Goal: Communication & Community: Answer question/provide support

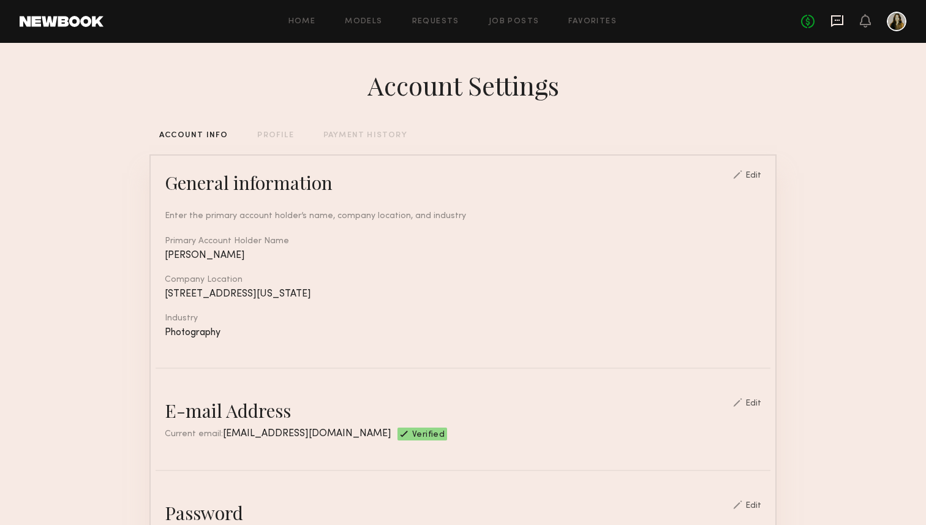
click at [833, 25] on icon at bounding box center [837, 21] width 12 height 12
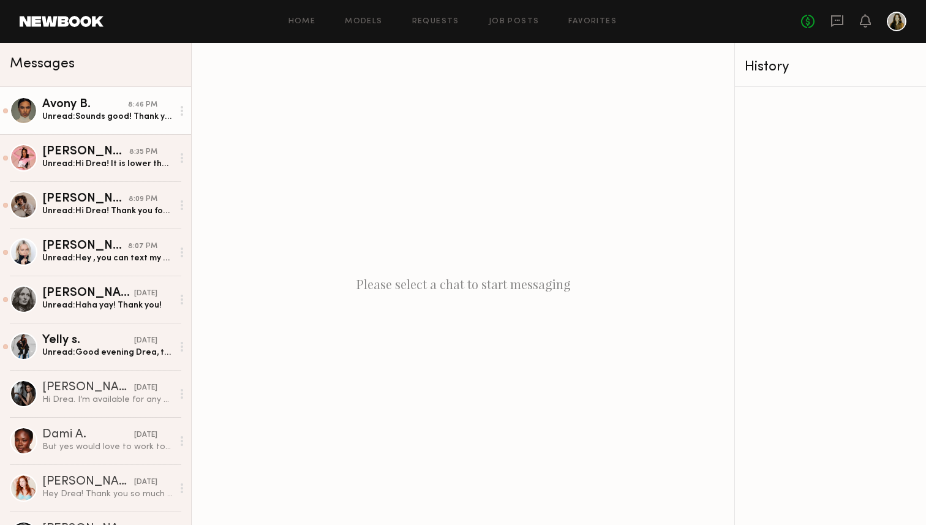
click at [82, 112] on div "Unread: Sounds good! Thank you" at bounding box center [107, 117] width 131 height 12
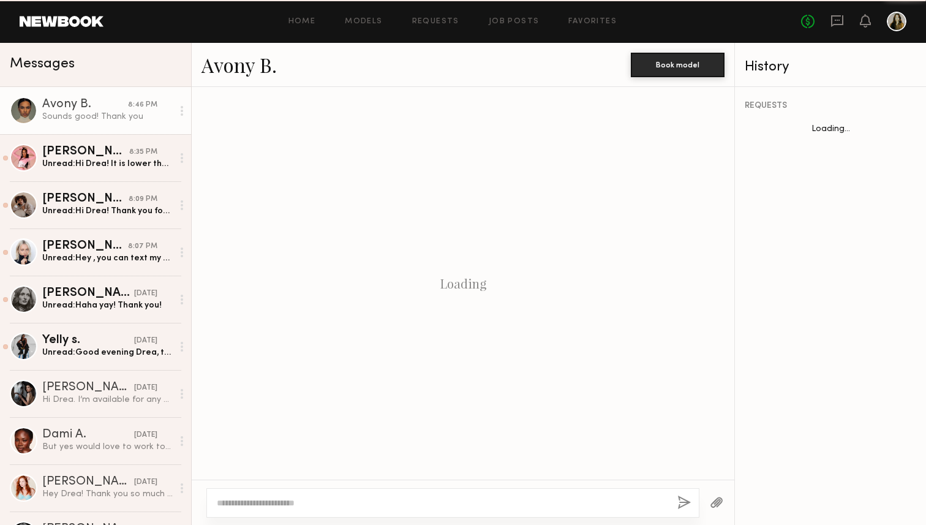
scroll to position [729, 0]
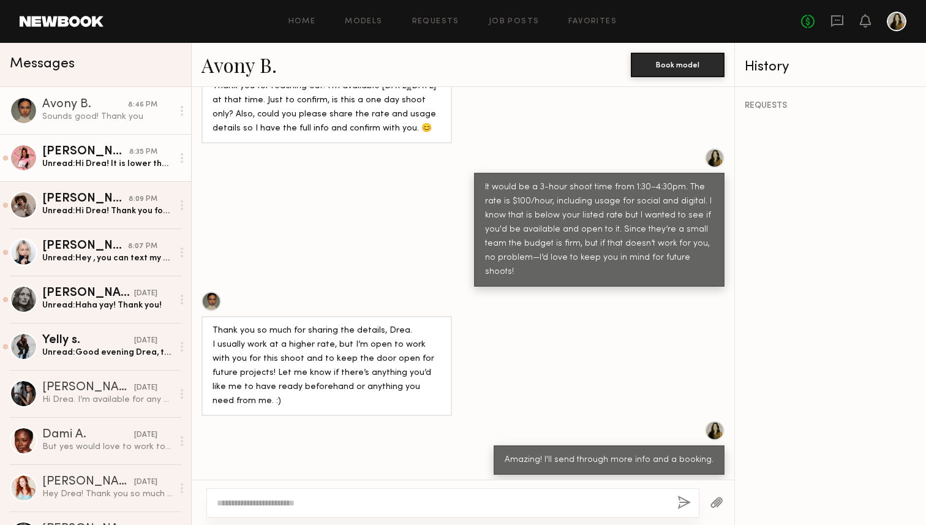
click at [86, 154] on div "[PERSON_NAME]" at bounding box center [85, 152] width 87 height 12
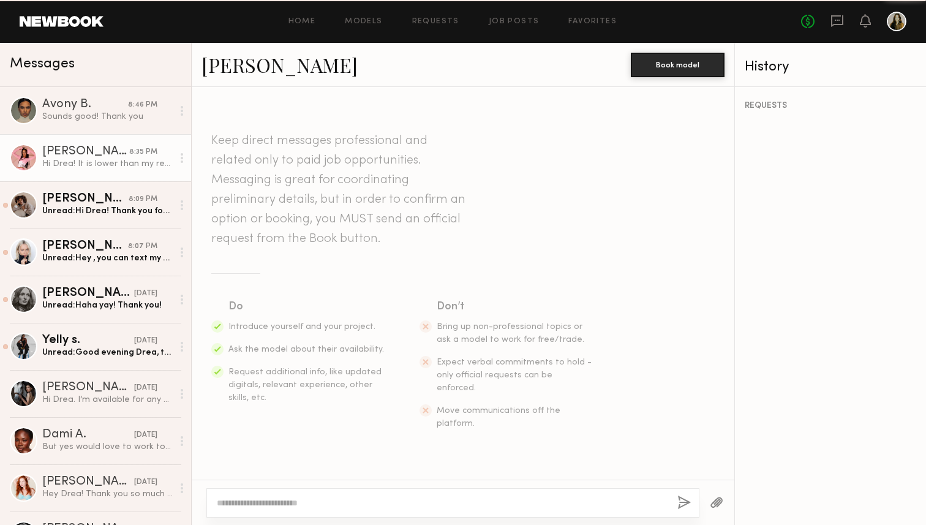
scroll to position [438, 0]
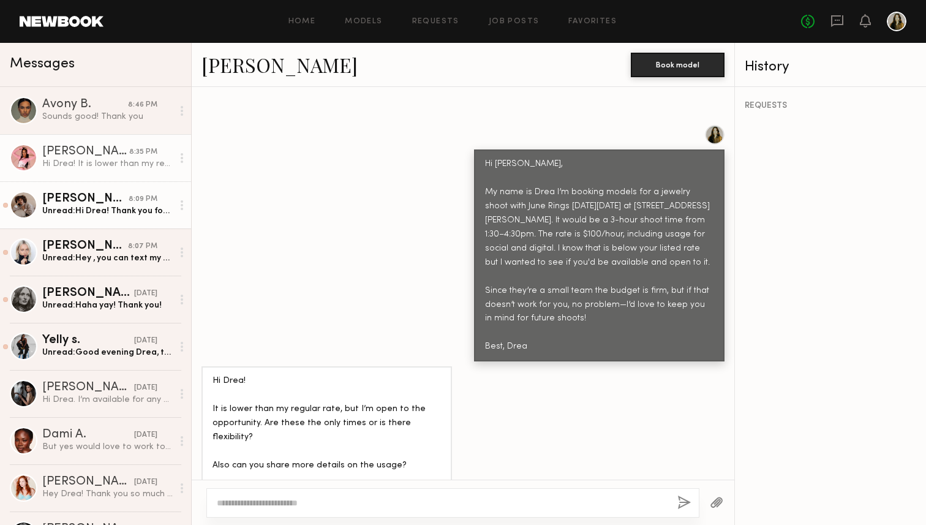
click at [91, 202] on div "[PERSON_NAME]" at bounding box center [85, 199] width 86 height 12
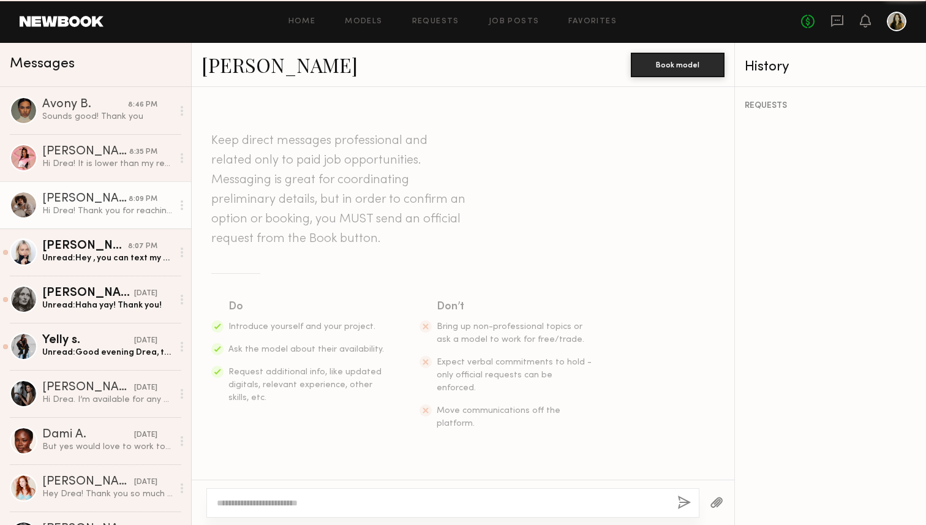
scroll to position [396, 0]
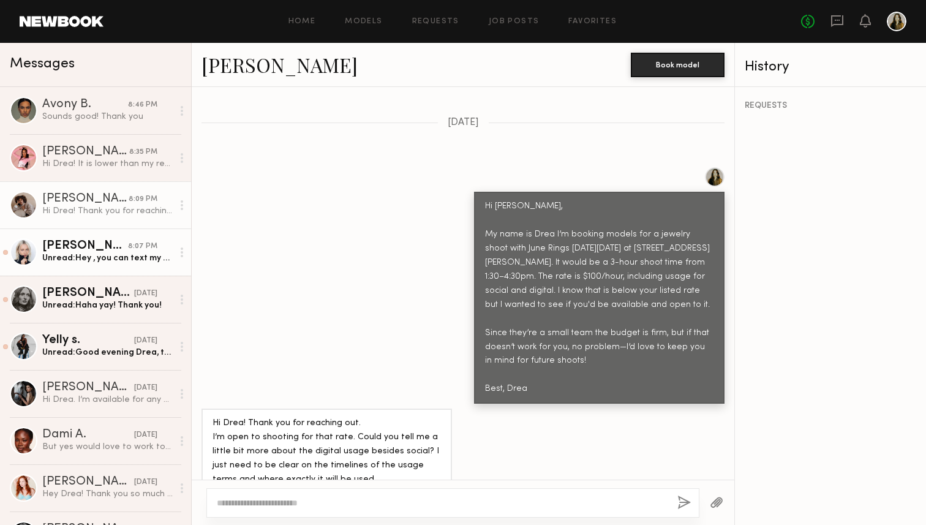
click at [94, 242] on div "[PERSON_NAME]" at bounding box center [85, 246] width 86 height 12
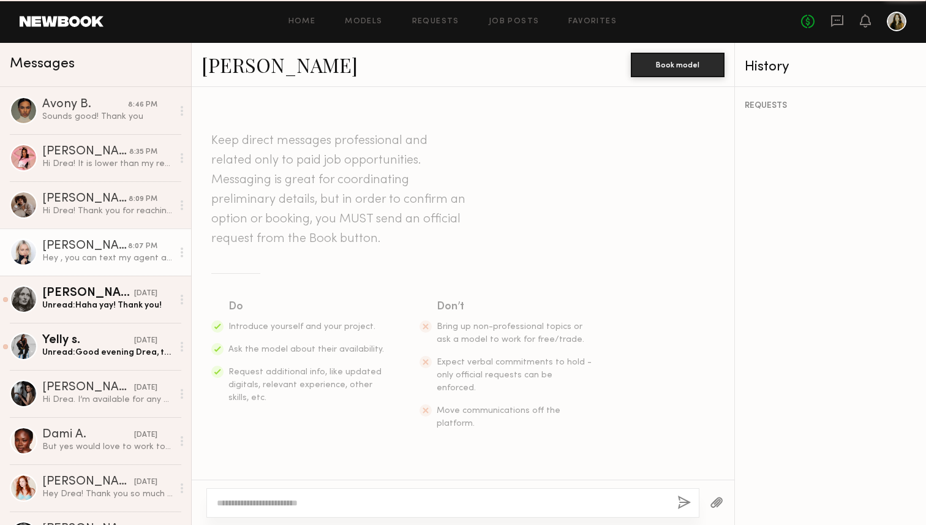
scroll to position [396, 0]
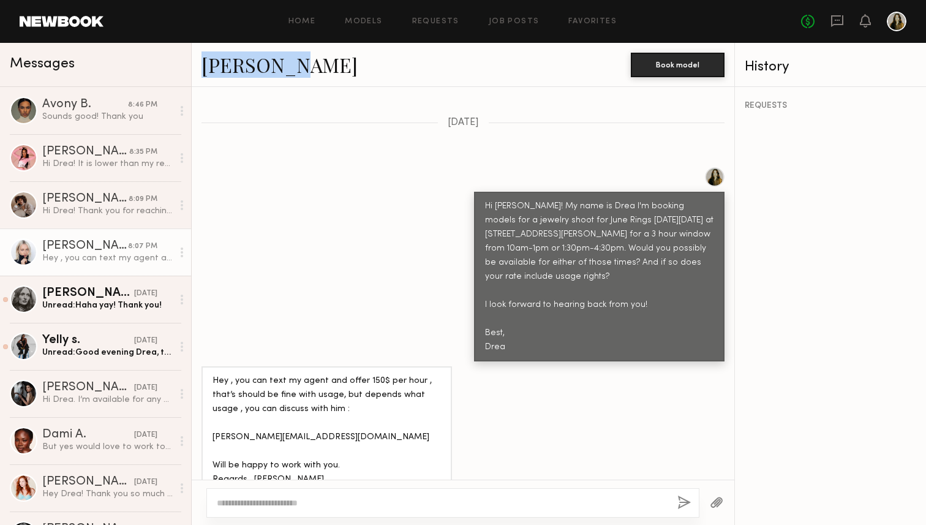
drag, startPoint x: 252, startPoint y: 66, endPoint x: 252, endPoint y: 197, distance: 130.5
click at [252, 197] on div "Polina S. Book model Keep direct messages professional and related only to paid…" at bounding box center [463, 284] width 543 height 482
click at [93, 298] on div "[PERSON_NAME]" at bounding box center [88, 293] width 92 height 12
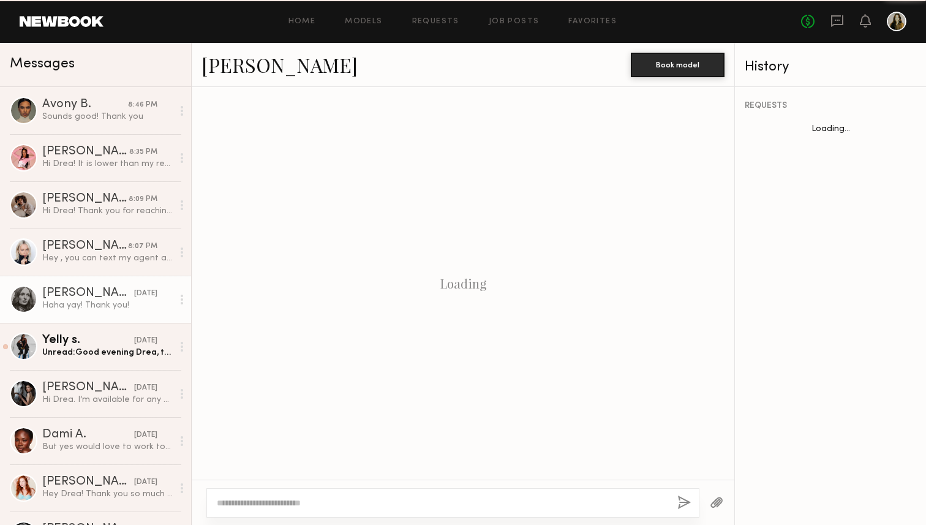
scroll to position [727, 0]
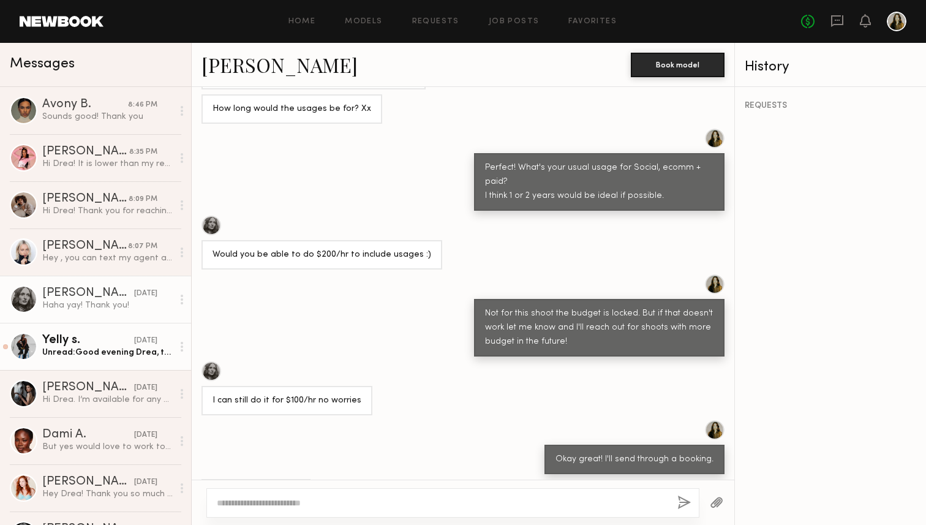
click at [85, 348] on div "Unread: Good evening Drea, thank you for reaching out I totally understand than…" at bounding box center [107, 353] width 131 height 12
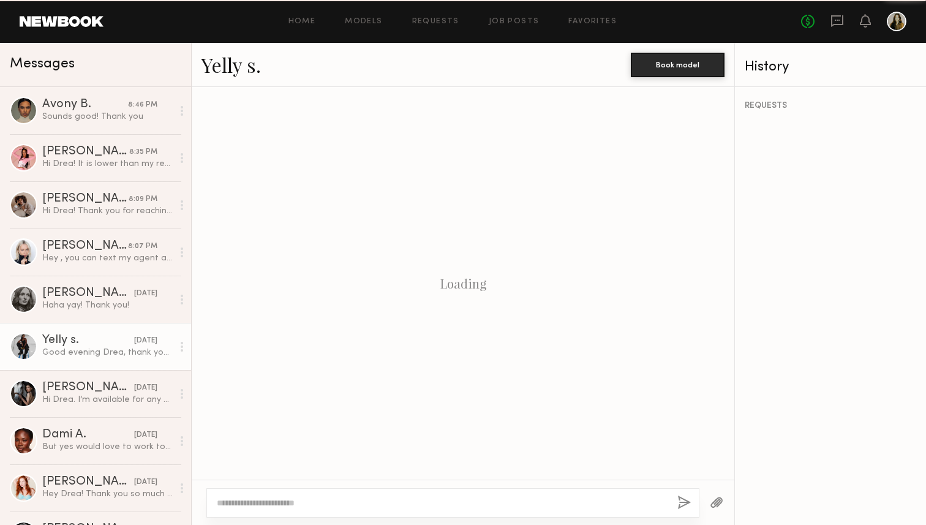
scroll to position [368, 0]
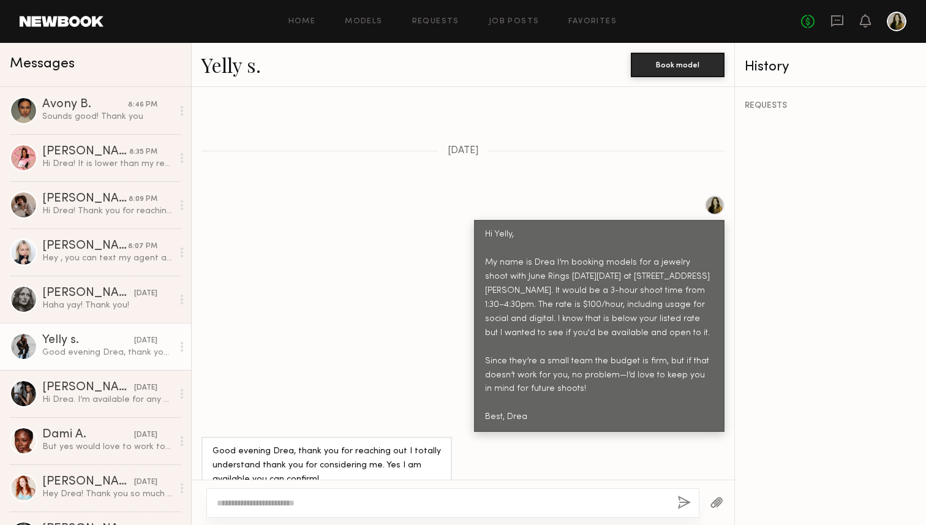
click at [272, 292] on div "Hi Yelly, My name is Drea I’m booking models for a jewelry shoot with June Ring…" at bounding box center [463, 313] width 543 height 237
click at [112, 480] on div "[PERSON_NAME]" at bounding box center [88, 482] width 92 height 12
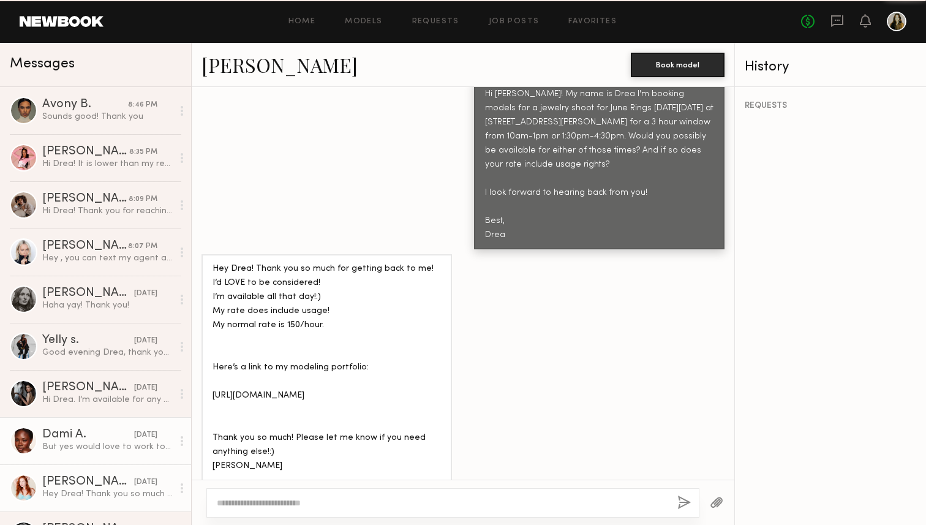
scroll to position [62, 0]
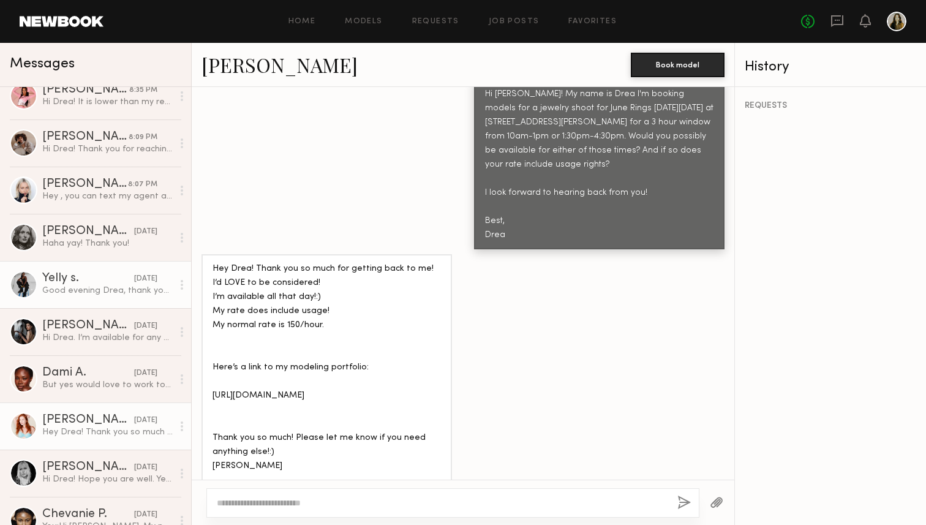
click at [102, 297] on link "Yelly s. yesterday Good evening Drea, thank you for reaching out I totally unde…" at bounding box center [95, 284] width 191 height 47
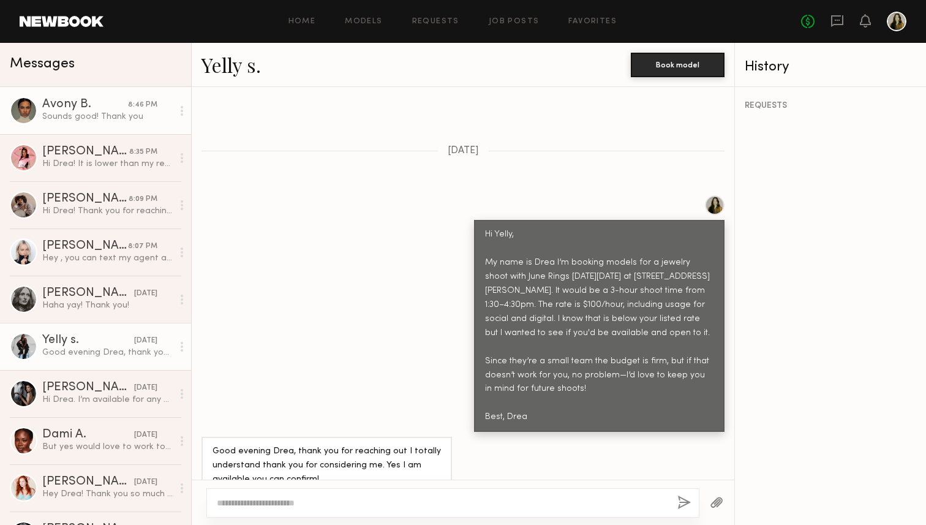
click at [111, 111] on div "Sounds good! Thank you" at bounding box center [107, 117] width 131 height 12
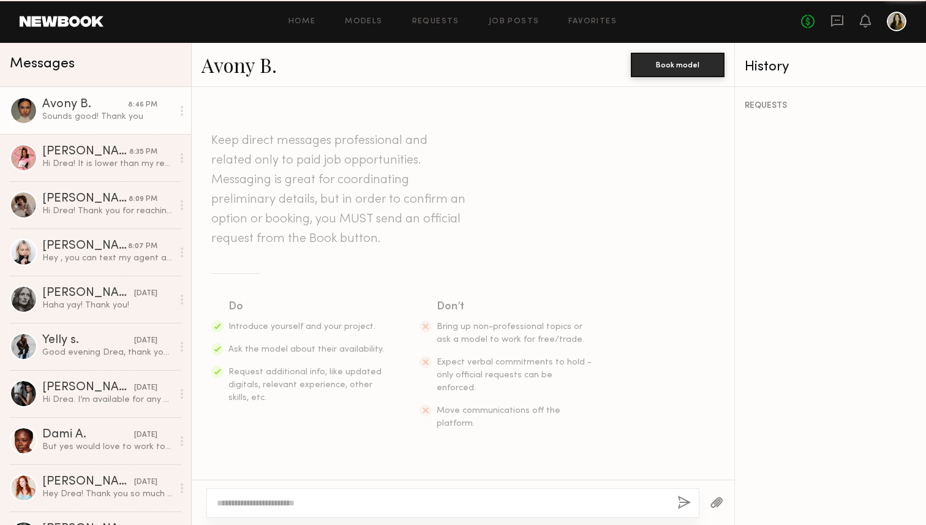
scroll to position [729, 0]
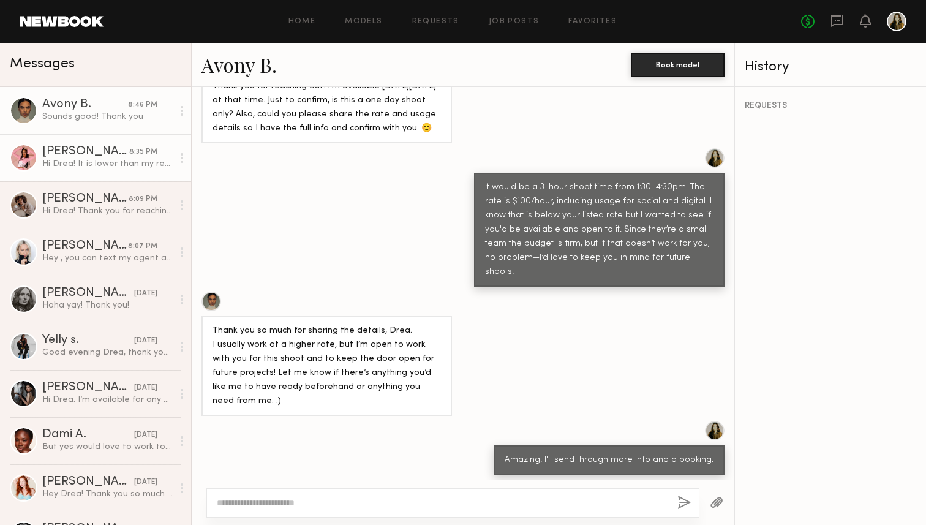
click at [105, 160] on div "Hi Drea! It is lower than my regular rate, but I’m open to the opportunity. Are…" at bounding box center [107, 164] width 131 height 12
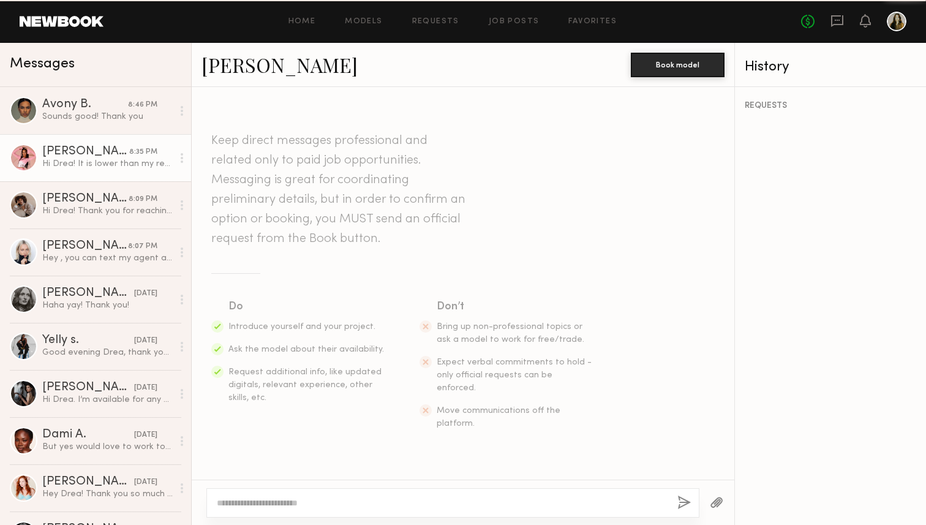
scroll to position [438, 0]
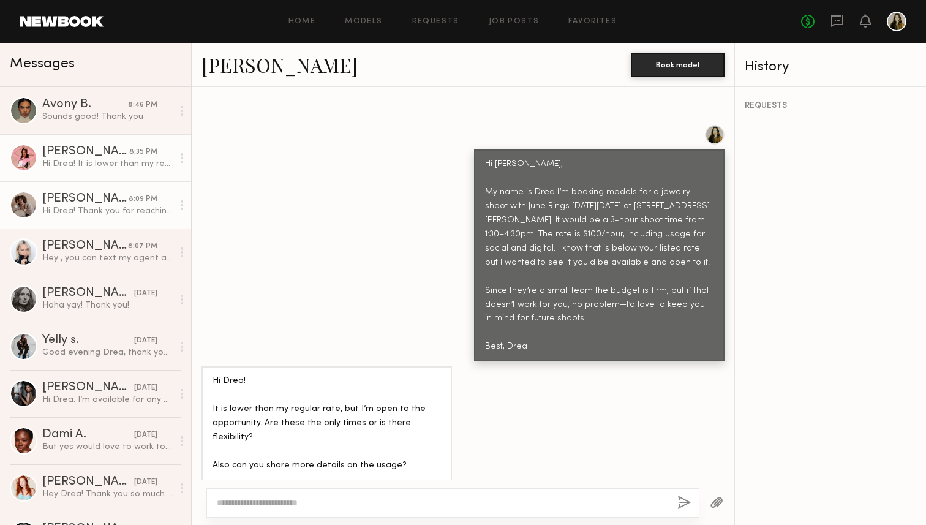
click at [105, 198] on div "[PERSON_NAME]" at bounding box center [85, 199] width 86 height 12
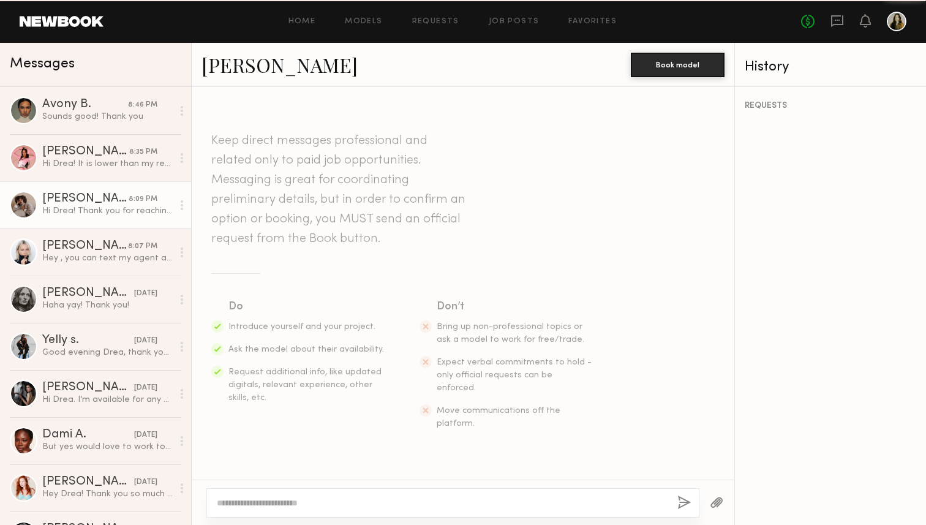
scroll to position [396, 0]
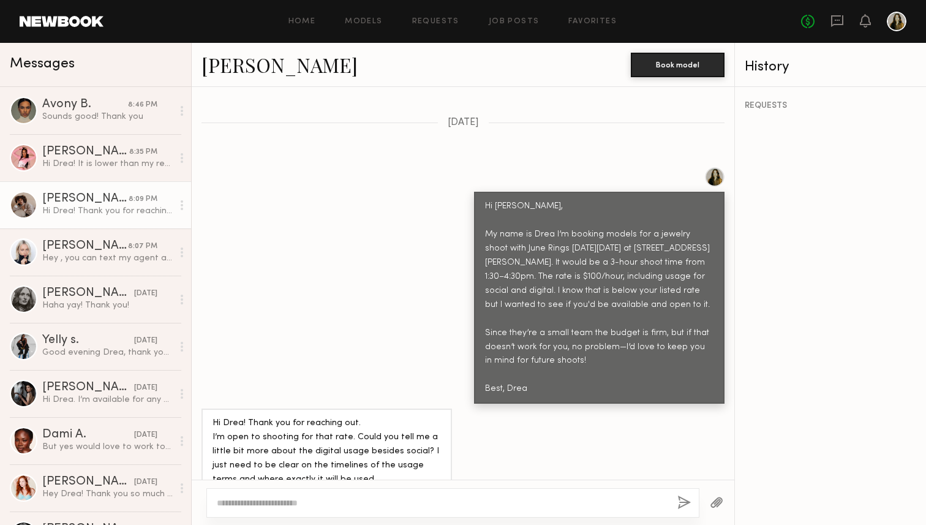
click at [99, 225] on link "Iyanla K. 8:09 PM Hi Drea! Thank you for reaching out. I’m open to shooting for…" at bounding box center [95, 204] width 191 height 47
click at [96, 253] on div "Hey , you can text my agent and offer 150$ per hour , that’s should be fine wit…" at bounding box center [107, 258] width 131 height 12
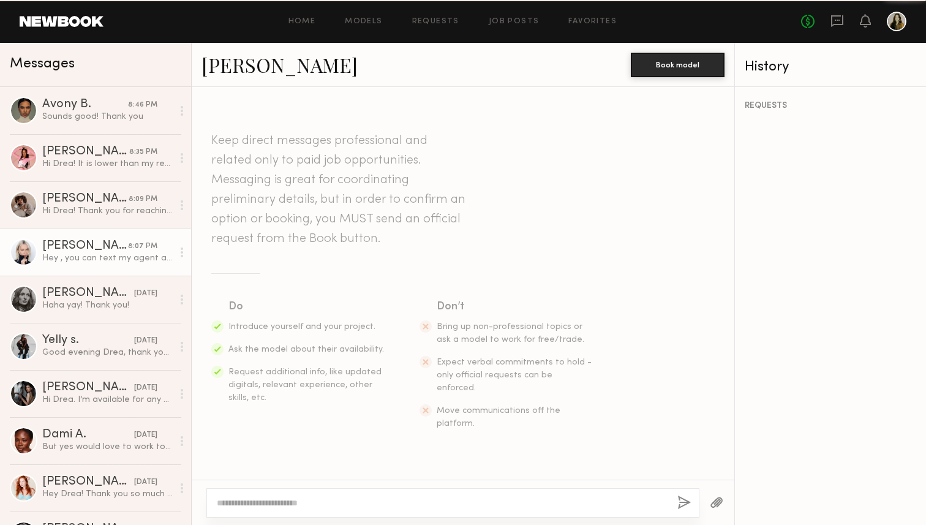
scroll to position [396, 0]
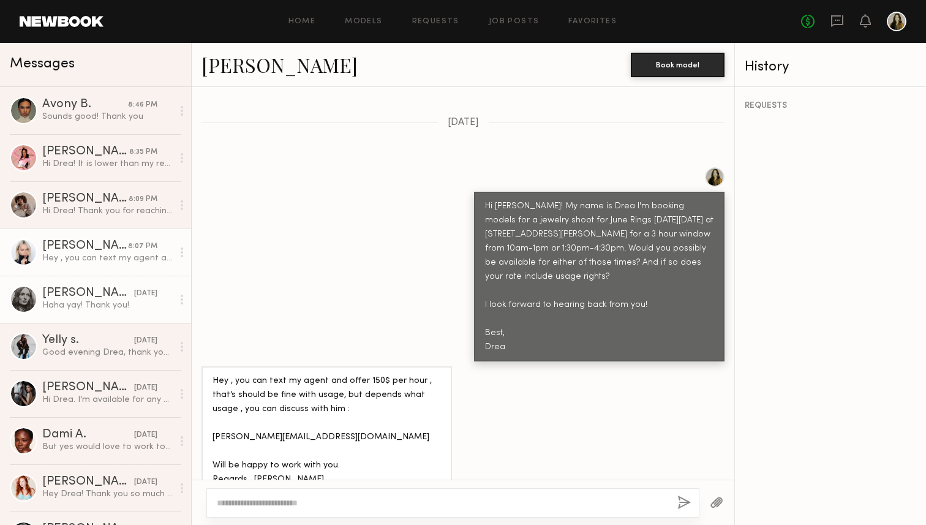
click at [99, 297] on div "[PERSON_NAME]" at bounding box center [88, 293] width 92 height 12
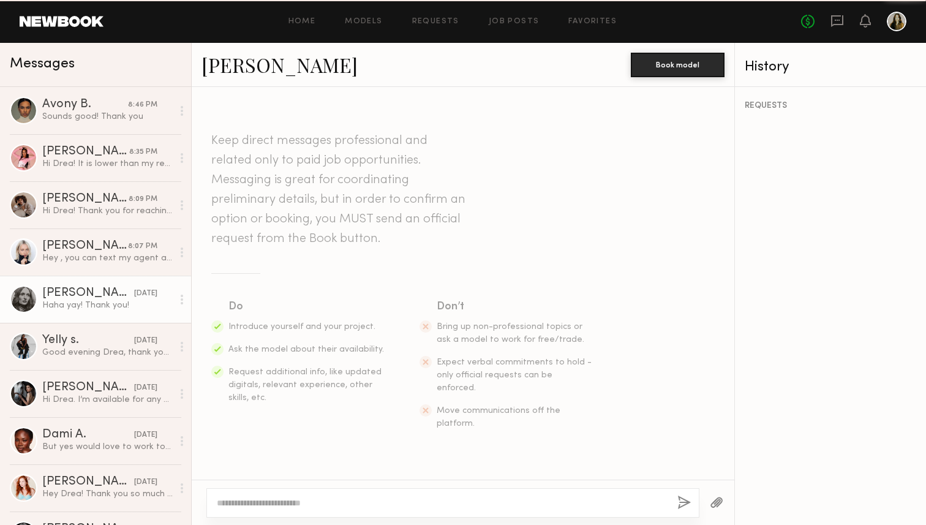
scroll to position [727, 0]
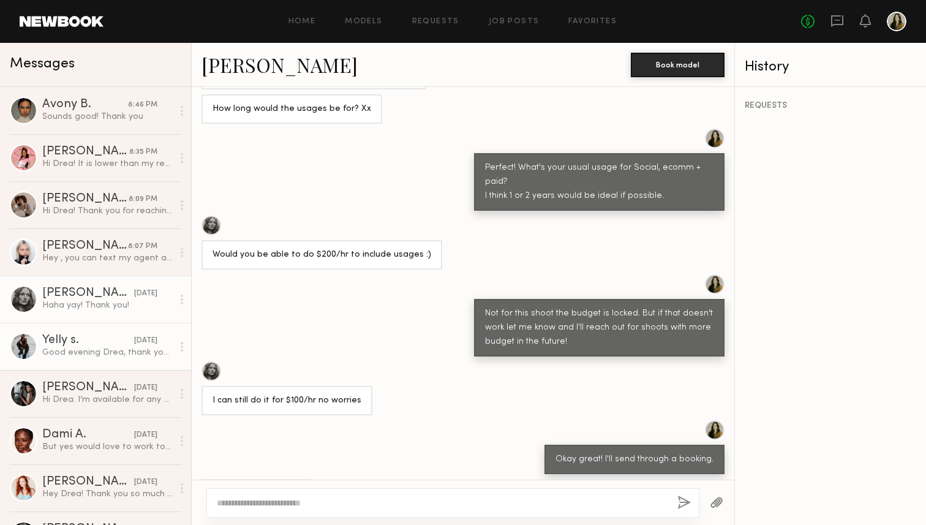
click at [99, 336] on div "Yelly s." at bounding box center [88, 341] width 92 height 12
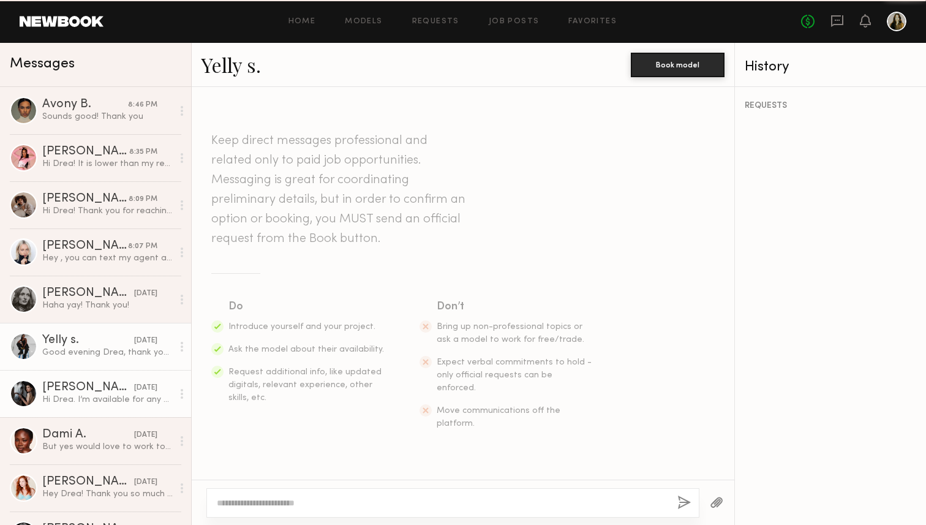
scroll to position [368, 0]
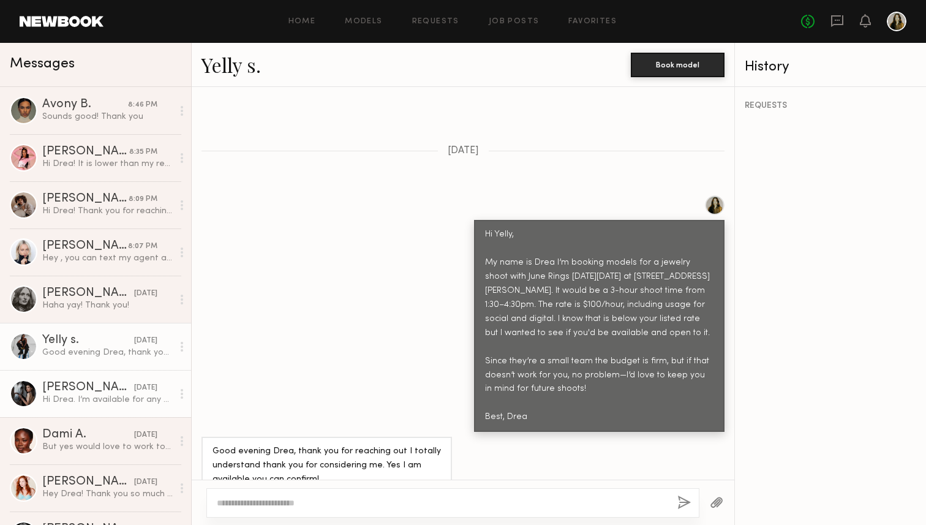
click at [95, 388] on div "[PERSON_NAME]" at bounding box center [88, 388] width 92 height 12
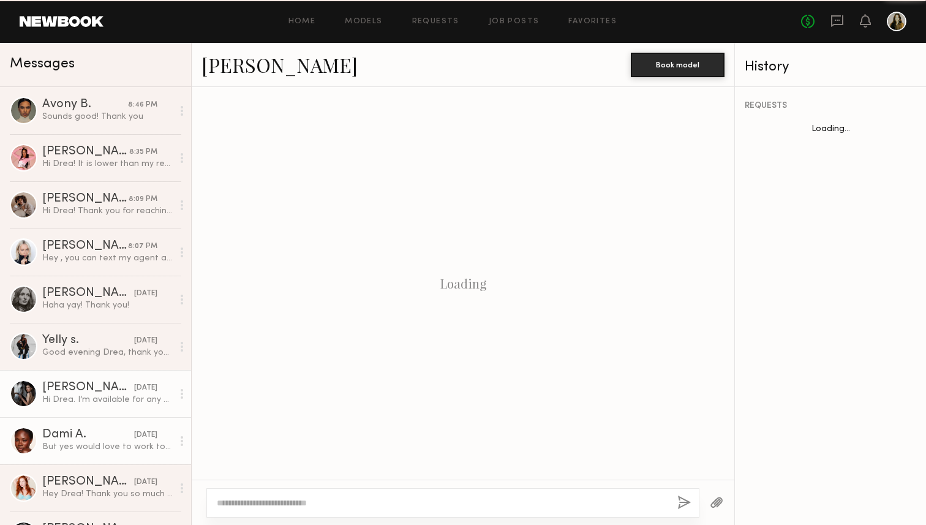
scroll to position [354, 0]
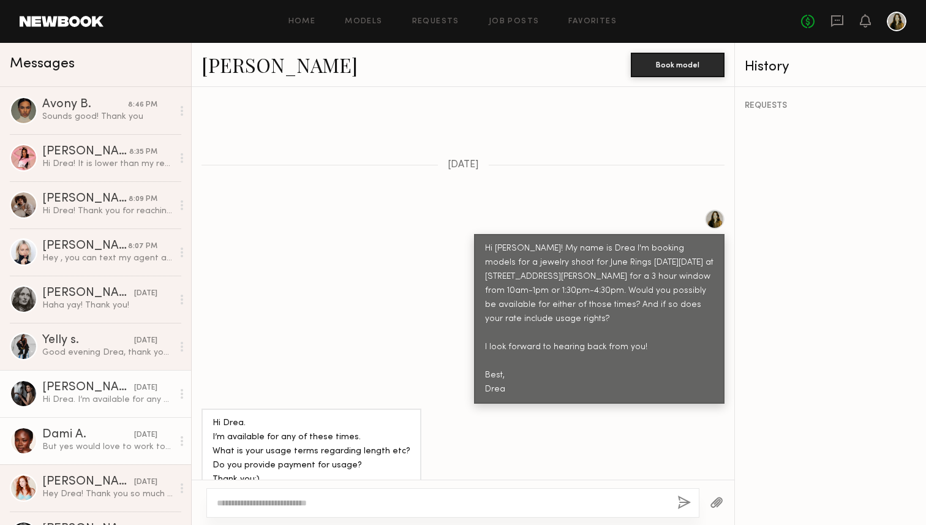
click at [90, 450] on div "But yes would love to work together in the future!" at bounding box center [107, 447] width 131 height 12
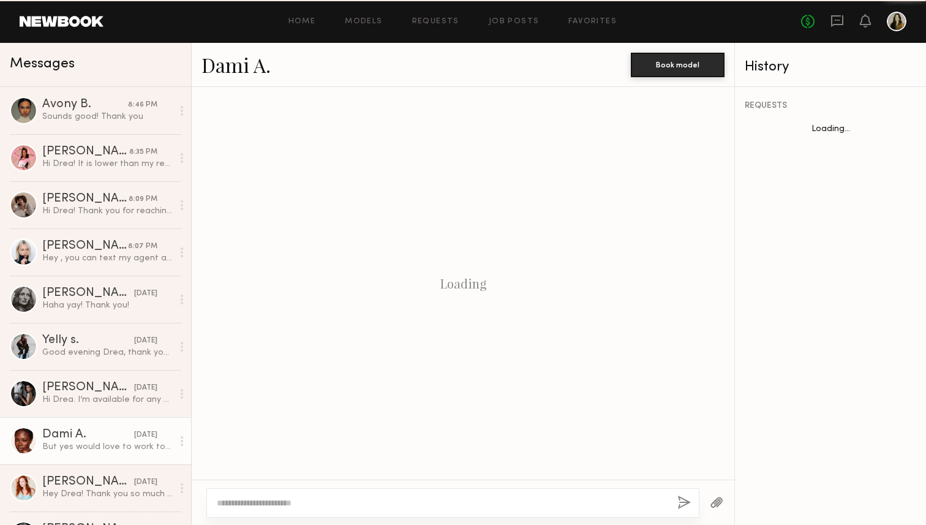
scroll to position [578, 0]
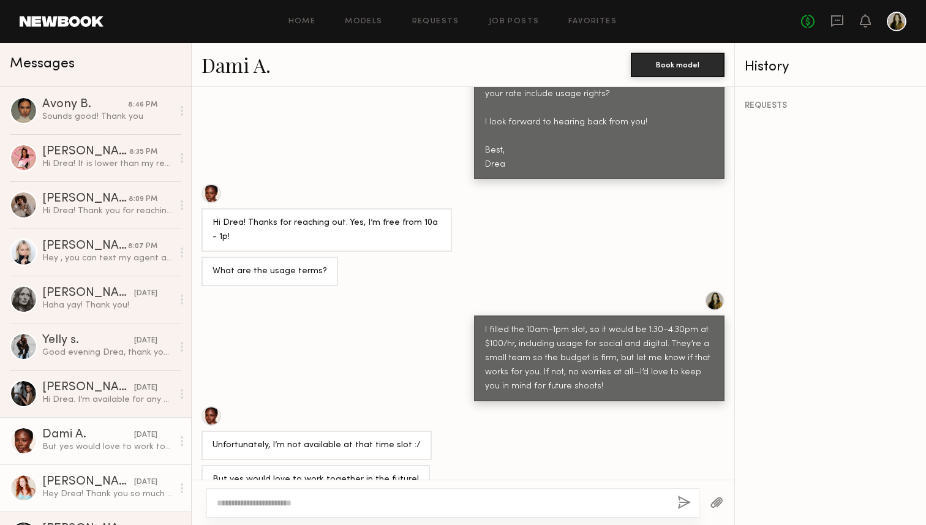
click at [98, 474] on link "Shannon M. yesterday Hey Drea! Thank you so much for getting back to me! I’d LO…" at bounding box center [95, 487] width 191 height 47
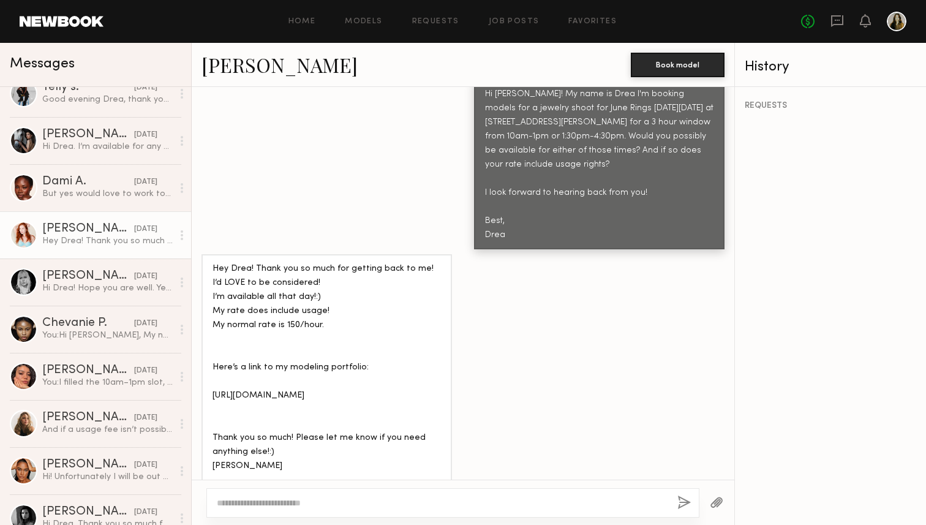
scroll to position [257, 0]
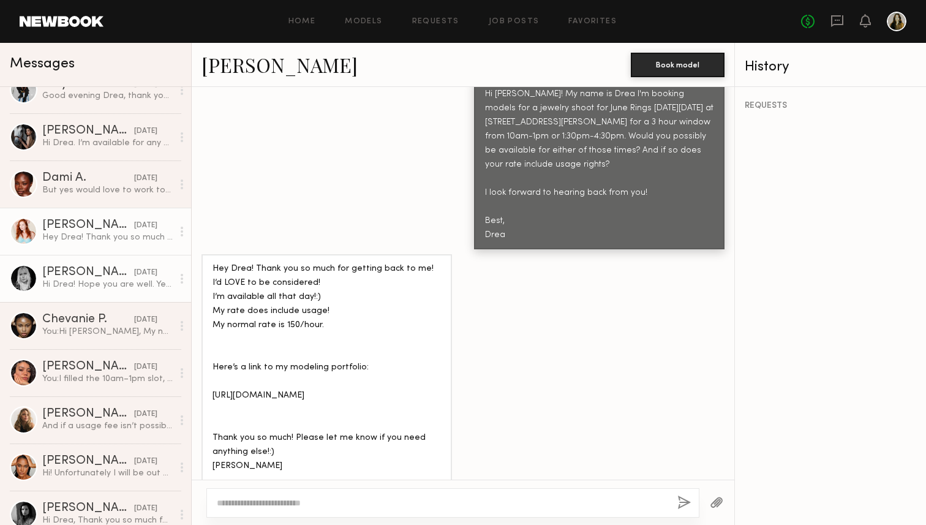
click at [89, 270] on div "[PERSON_NAME]" at bounding box center [88, 273] width 92 height 12
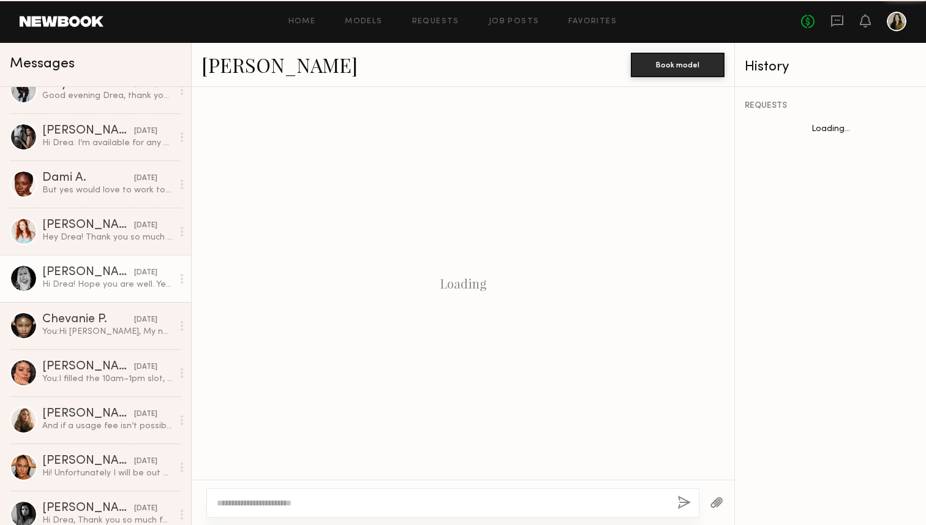
scroll to position [325, 0]
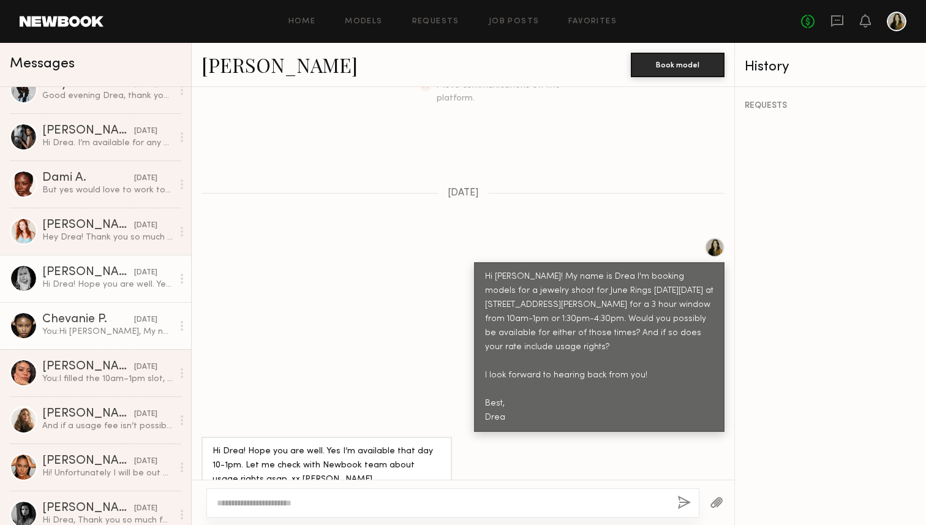
click at [119, 326] on div "You: Hi Chevanie, My name is Drea I’m booking models for a jewelry shoot with J…" at bounding box center [107, 332] width 131 height 12
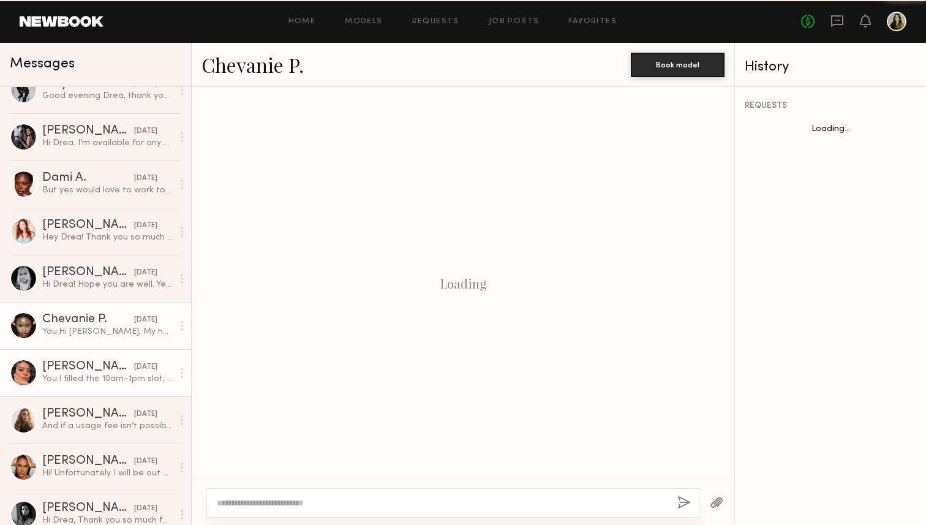
scroll to position [277, 0]
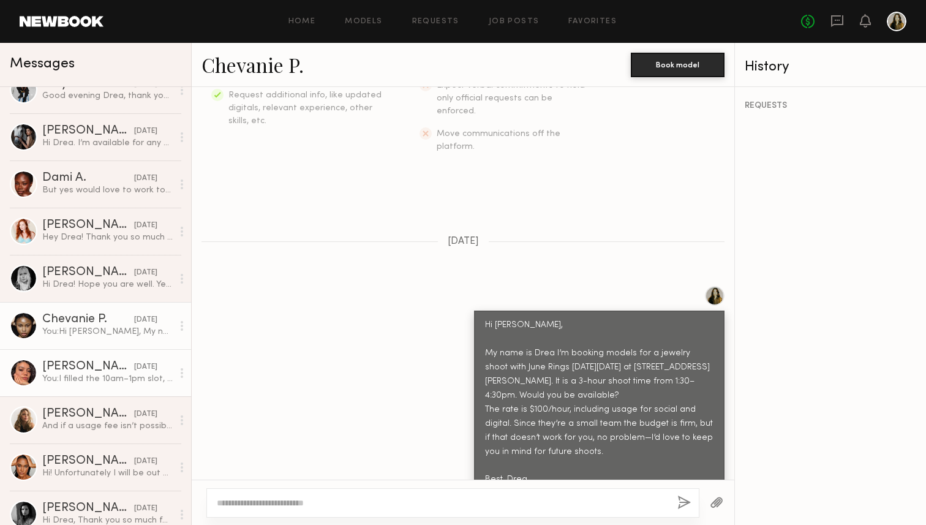
click at [118, 361] on div "Kelianne M." at bounding box center [88, 367] width 92 height 12
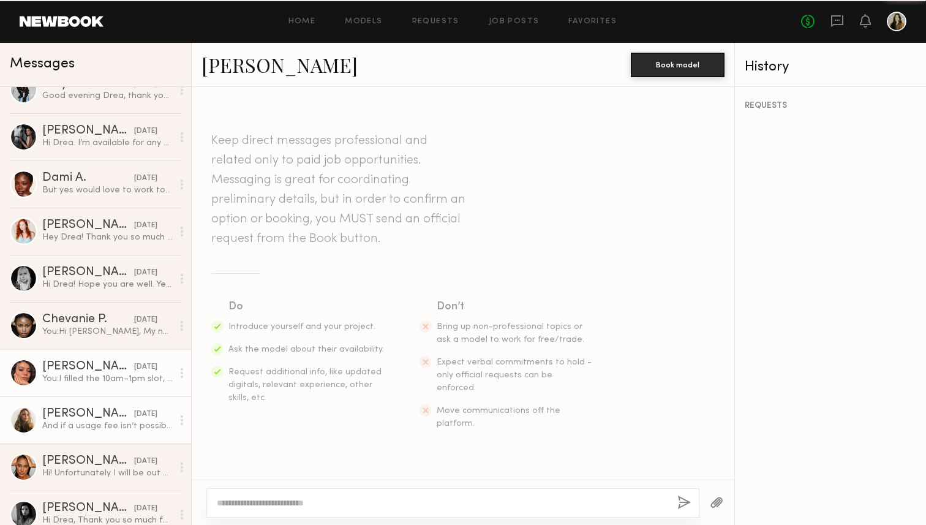
scroll to position [354, 0]
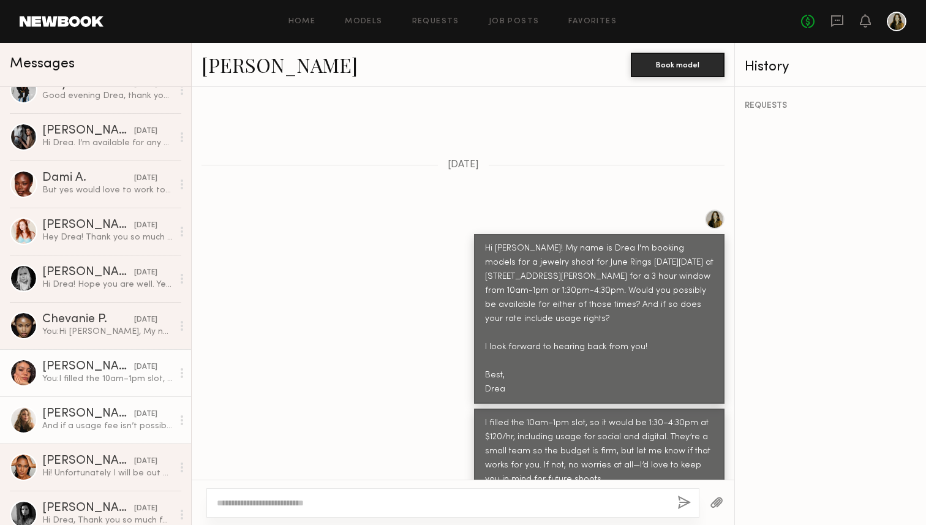
click at [116, 411] on div "Leigh D." at bounding box center [88, 414] width 92 height 12
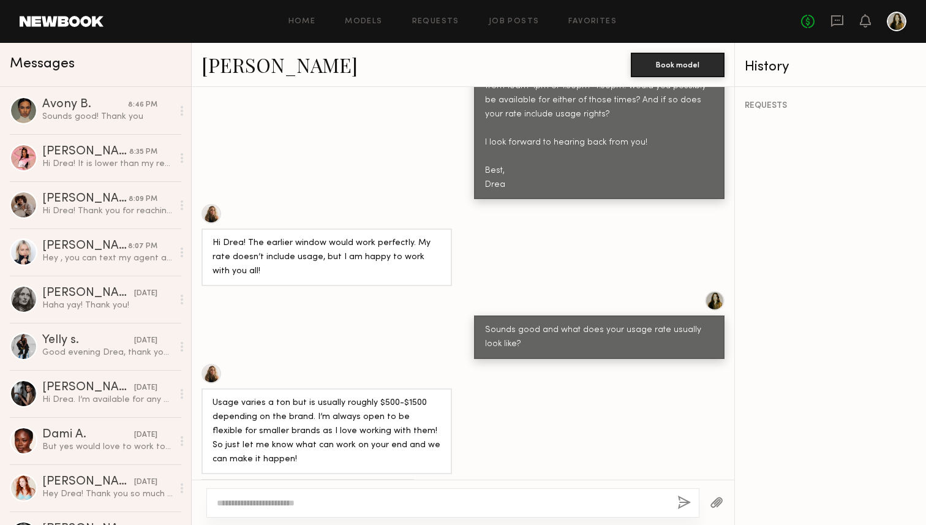
click at [305, 28] on div "Home Models Requests Job Posts Favorites Sign Out No fees up to $5,000" at bounding box center [505, 22] width 803 height 20
click at [305, 27] on div "Home Models Requests Job Posts Favorites Sign Out No fees up to $5,000" at bounding box center [505, 22] width 803 height 20
click at [303, 20] on link "Home" at bounding box center [303, 22] width 28 height 8
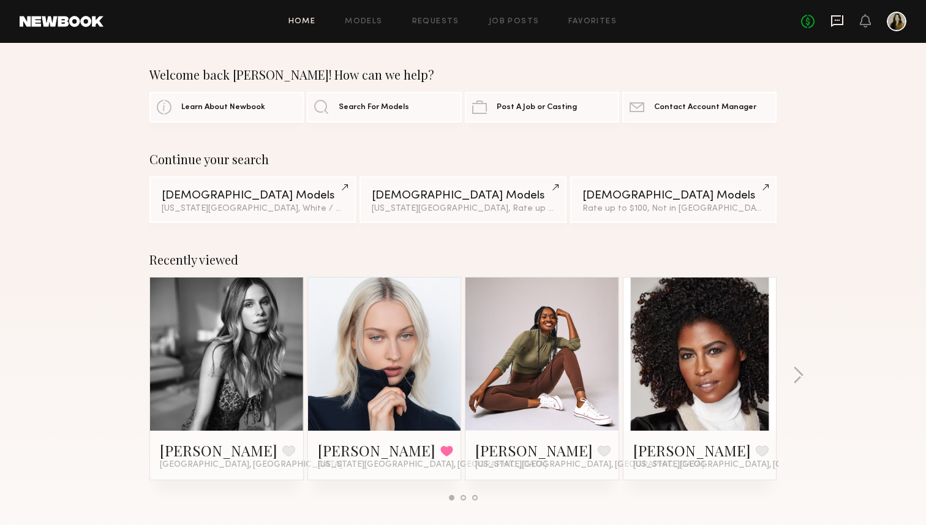
click at [831, 22] on icon at bounding box center [837, 21] width 12 height 12
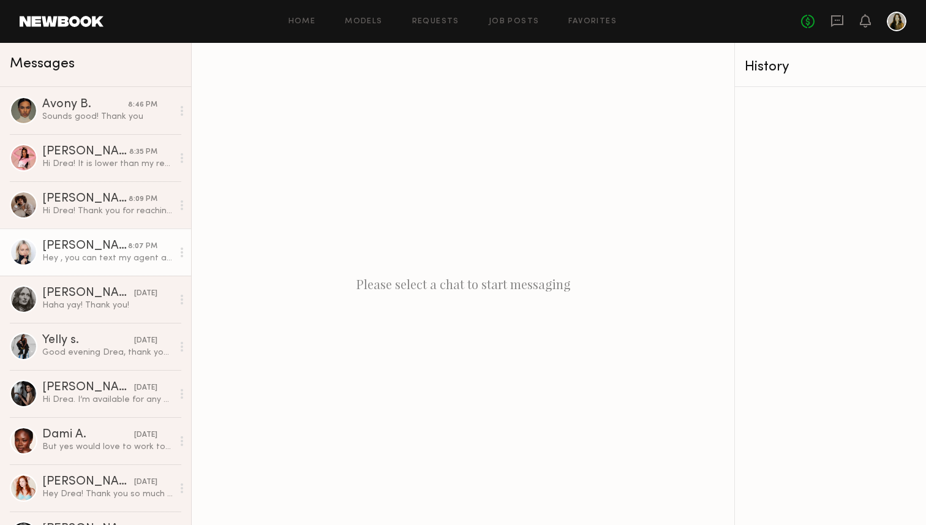
click at [89, 259] on div "Hey , you can text my agent and offer 150$ per hour , that’s should be fine wit…" at bounding box center [107, 258] width 131 height 12
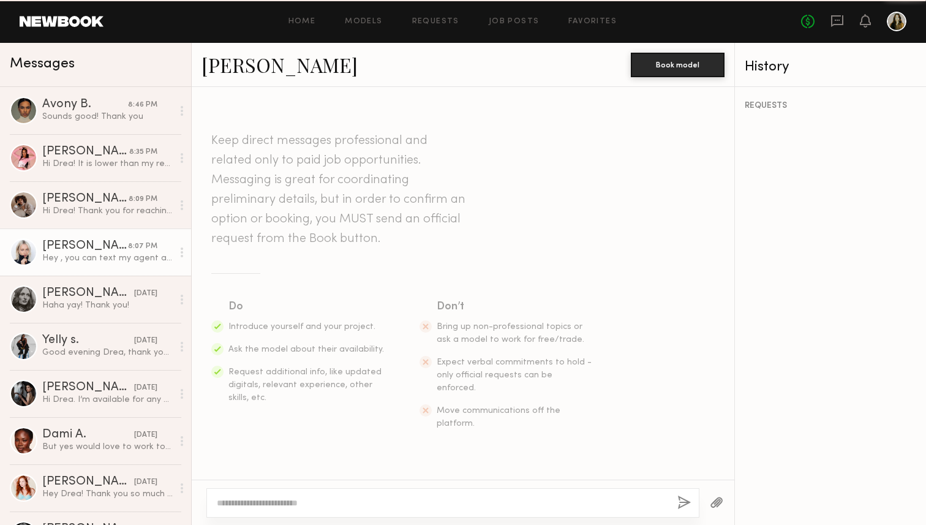
scroll to position [396, 0]
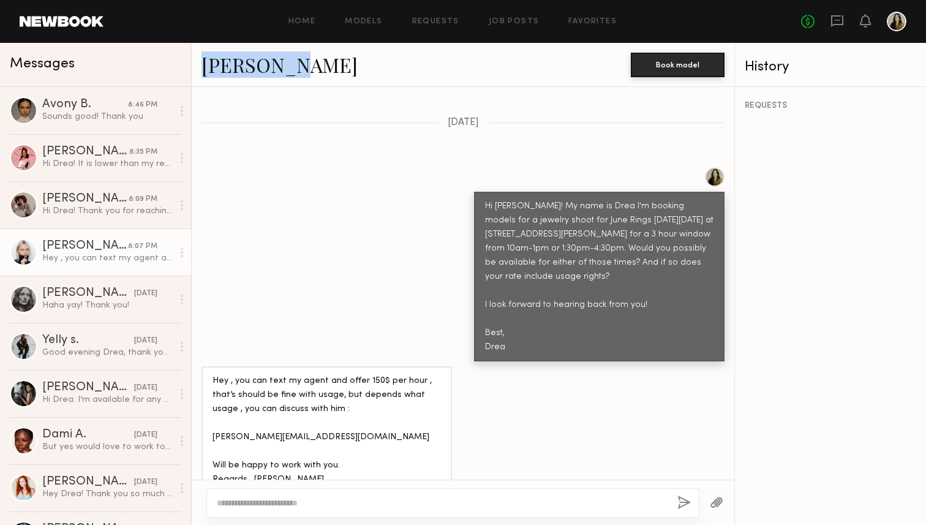
drag, startPoint x: 257, startPoint y: 61, endPoint x: 245, endPoint y: 227, distance: 165.9
click at [245, 227] on div "Polina S. Book model Keep direct messages professional and related only to paid…" at bounding box center [463, 284] width 543 height 482
click at [111, 301] on div "Haha yay! Thank you!" at bounding box center [107, 306] width 131 height 12
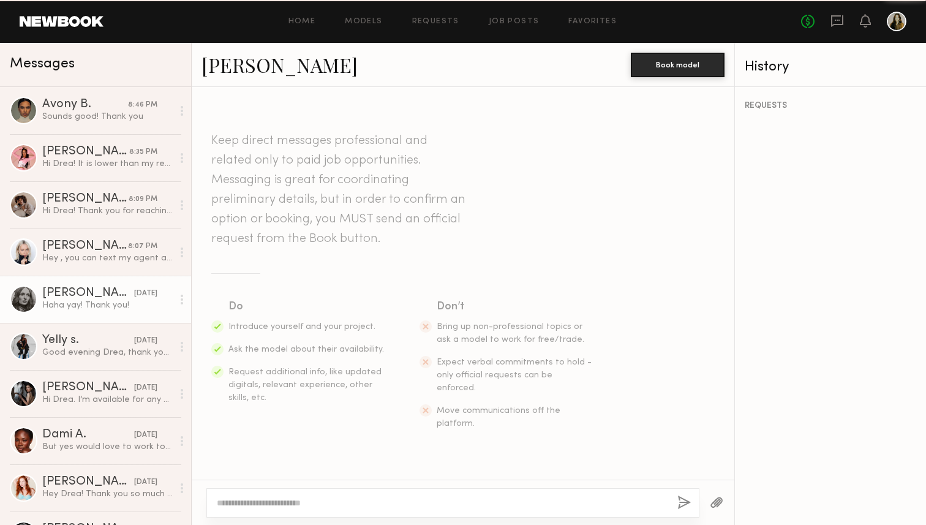
scroll to position [727, 0]
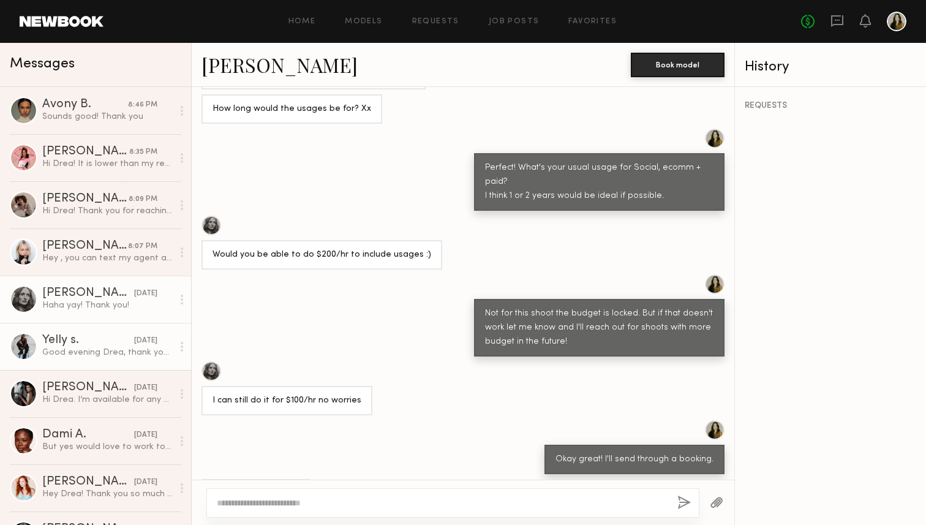
click at [105, 354] on div "Good evening Drea, thank you for reaching out I totally understand thank you fo…" at bounding box center [107, 353] width 131 height 12
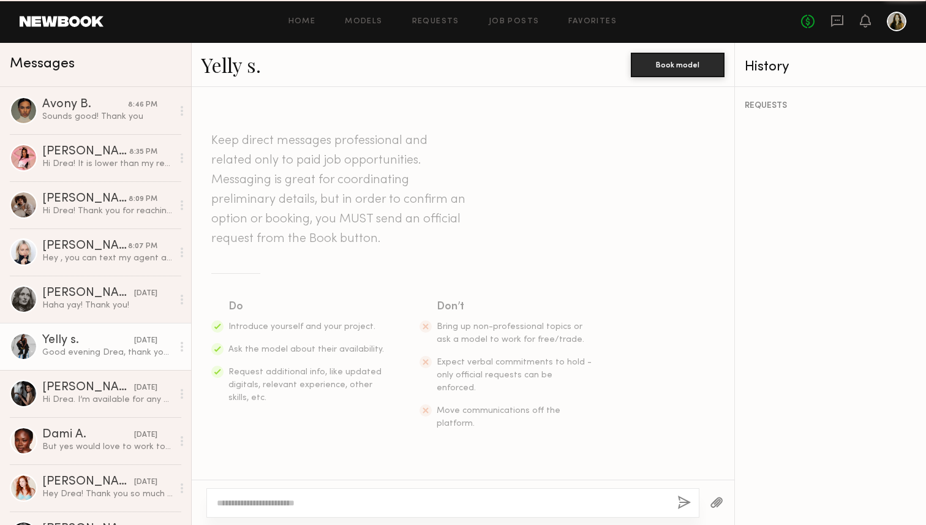
scroll to position [368, 0]
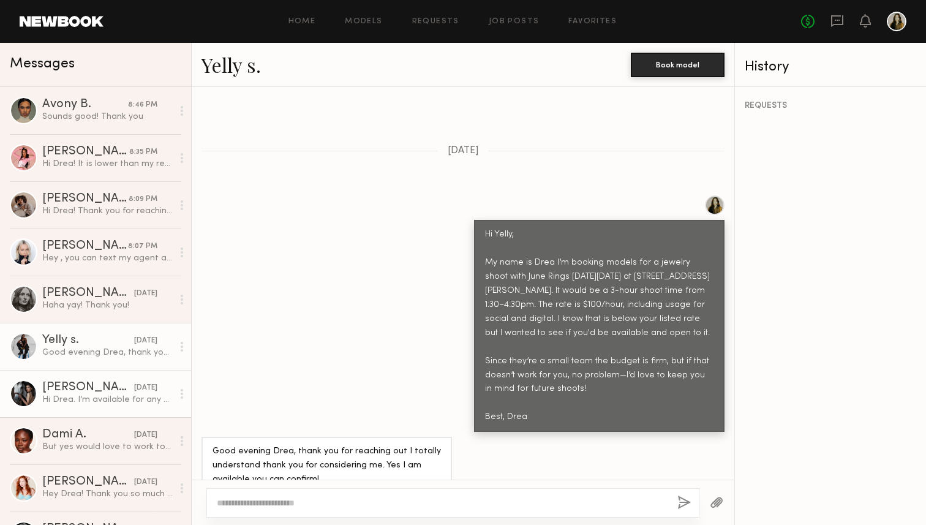
click at [107, 383] on div "[PERSON_NAME]" at bounding box center [88, 388] width 92 height 12
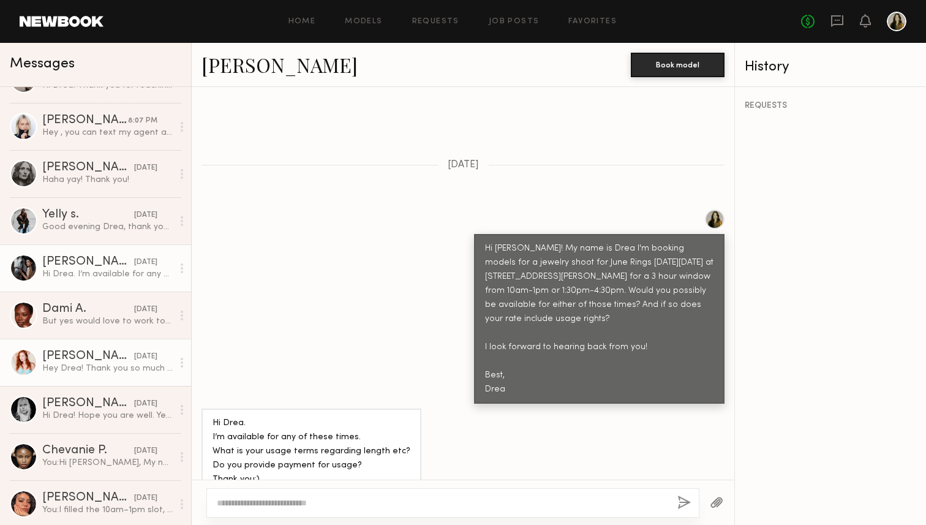
scroll to position [129, 0]
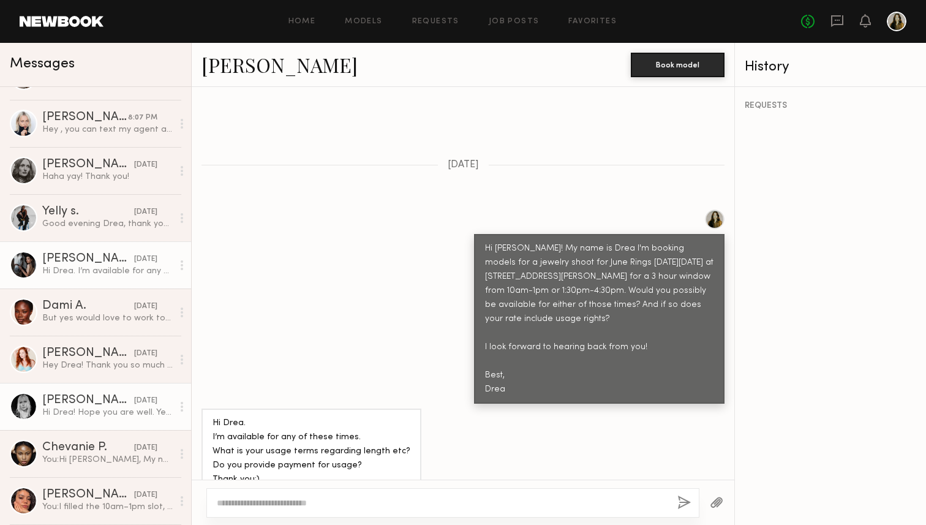
click at [104, 411] on div "Hi Drea! Hope you are well. Yes I’m available that day 10-1pm. Let me check wit…" at bounding box center [107, 413] width 131 height 12
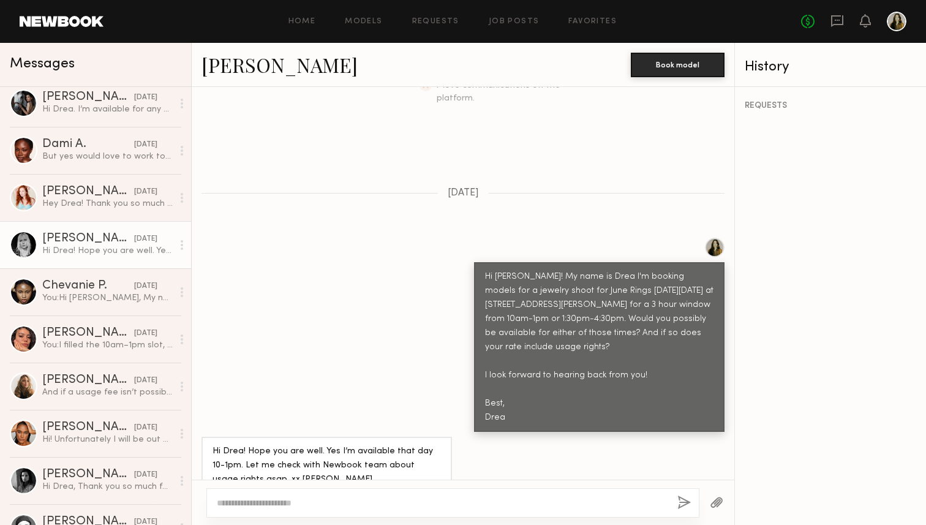
scroll to position [317, 0]
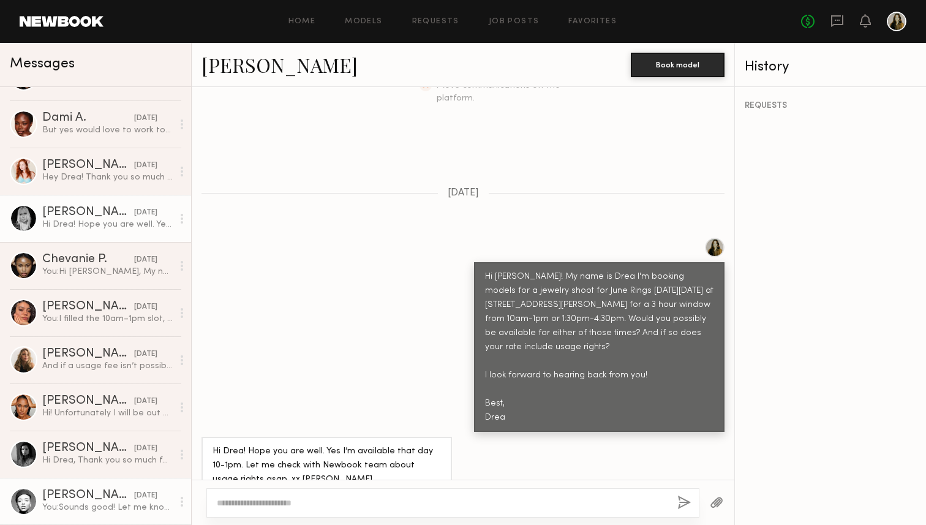
click at [100, 497] on div "Nikira E." at bounding box center [88, 496] width 92 height 12
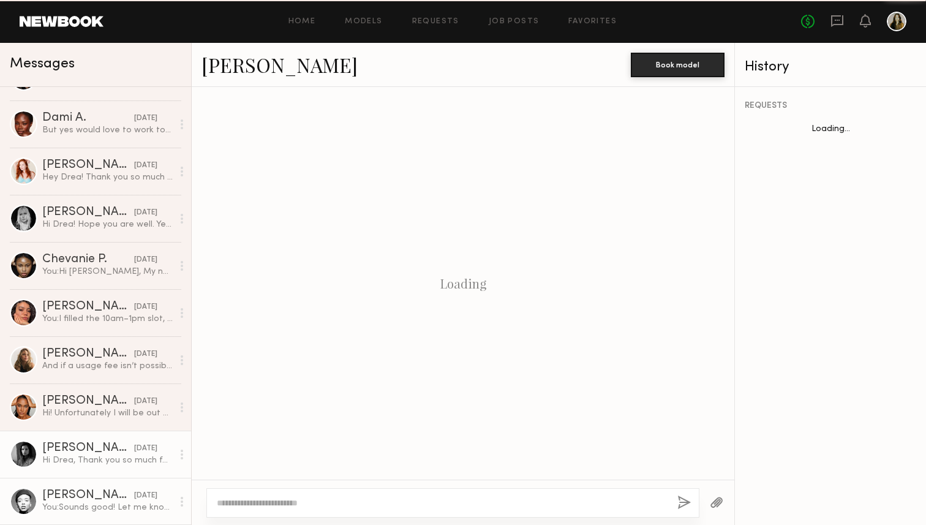
scroll to position [529, 0]
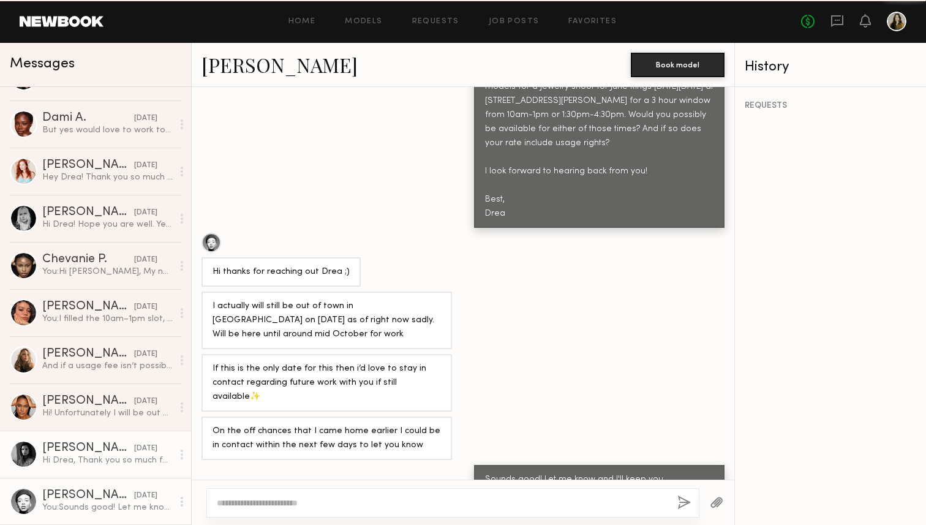
click at [97, 458] on div "Hi Drea, Thank you so much for reaching out! The June Rings project sounds beau…" at bounding box center [107, 461] width 131 height 12
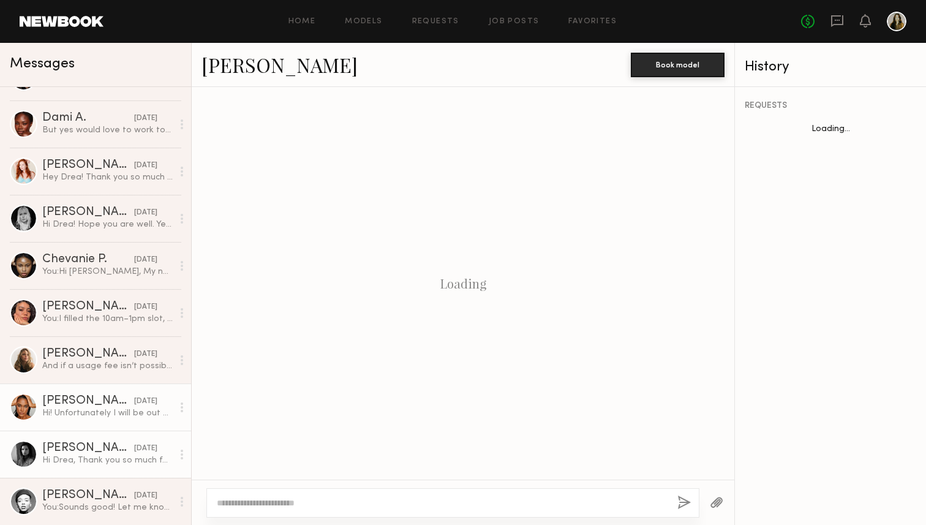
scroll to position [438, 0]
click at [96, 406] on div "Zoe M." at bounding box center [88, 401] width 92 height 12
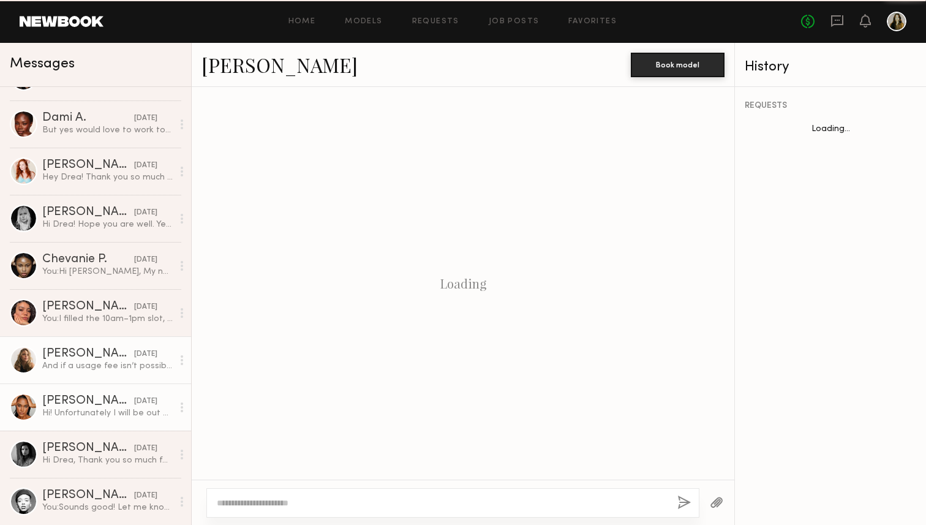
scroll to position [297, 0]
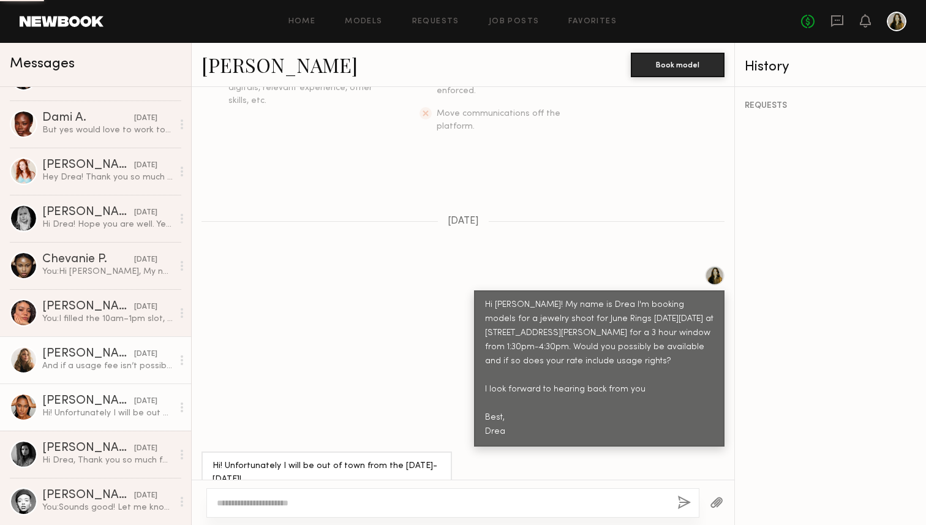
click at [94, 345] on link "Leigh D. yesterday And if a usage fee isn’t possible, that’s ok too!" at bounding box center [95, 359] width 191 height 47
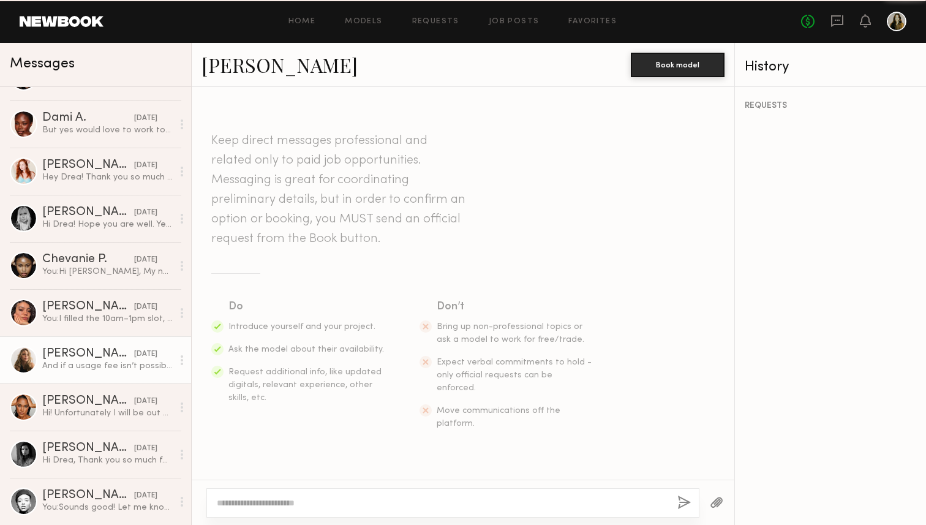
scroll to position [558, 0]
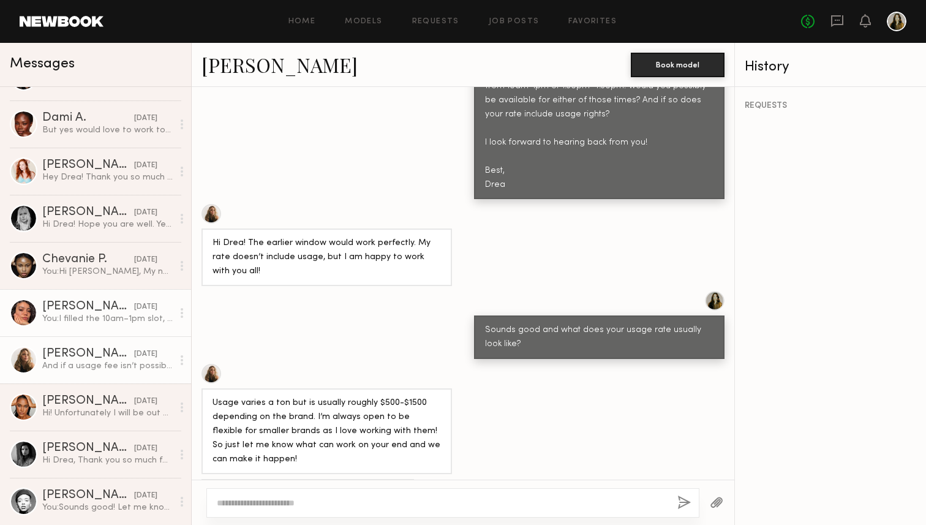
click at [93, 326] on link "Kelianne M. yesterday You: I filled the 10am–1pm slot, so it would be 1:30–4:30…" at bounding box center [95, 312] width 191 height 47
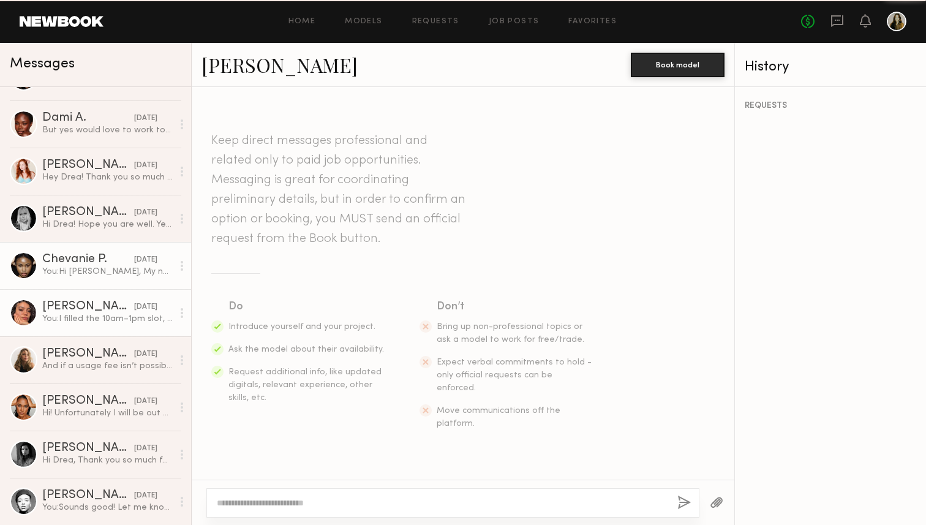
scroll to position [354, 0]
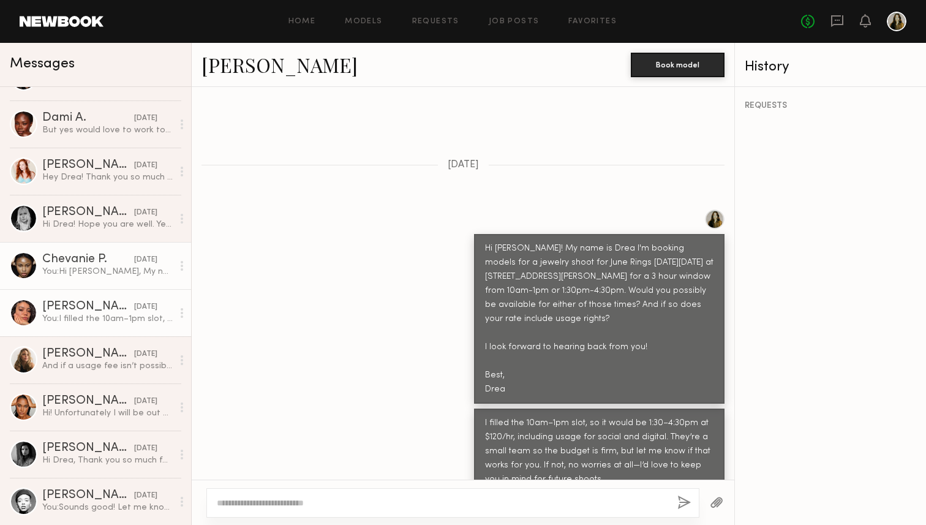
click at [89, 264] on div "Chevanie P." at bounding box center [88, 260] width 92 height 12
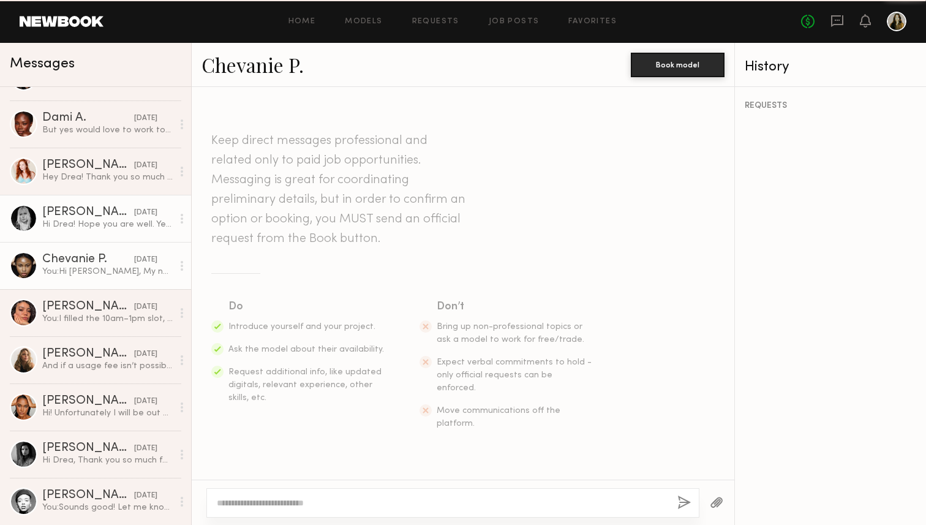
scroll to position [277, 0]
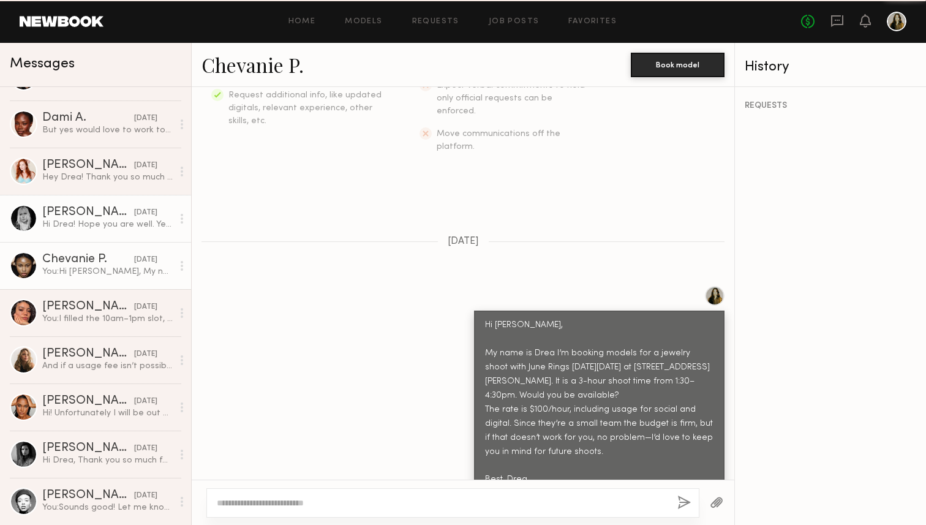
click at [89, 214] on div "[PERSON_NAME]" at bounding box center [88, 212] width 92 height 12
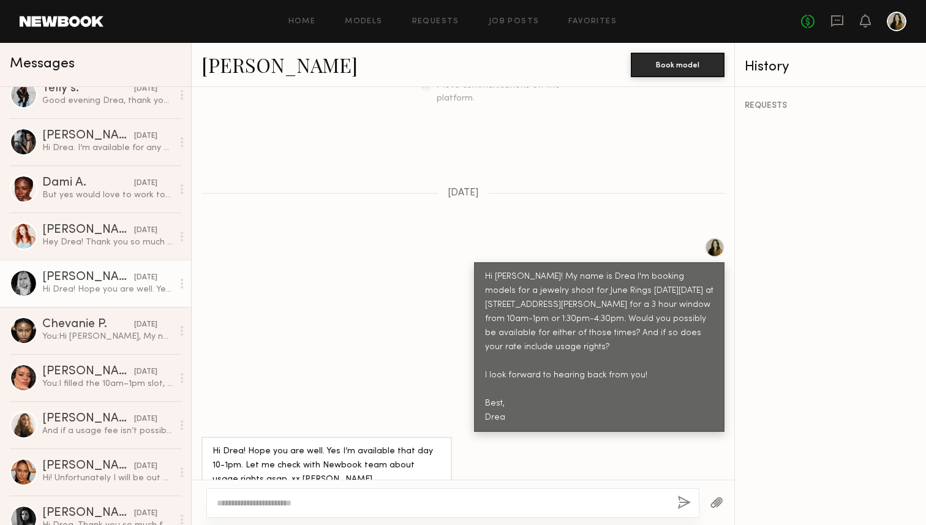
scroll to position [249, 0]
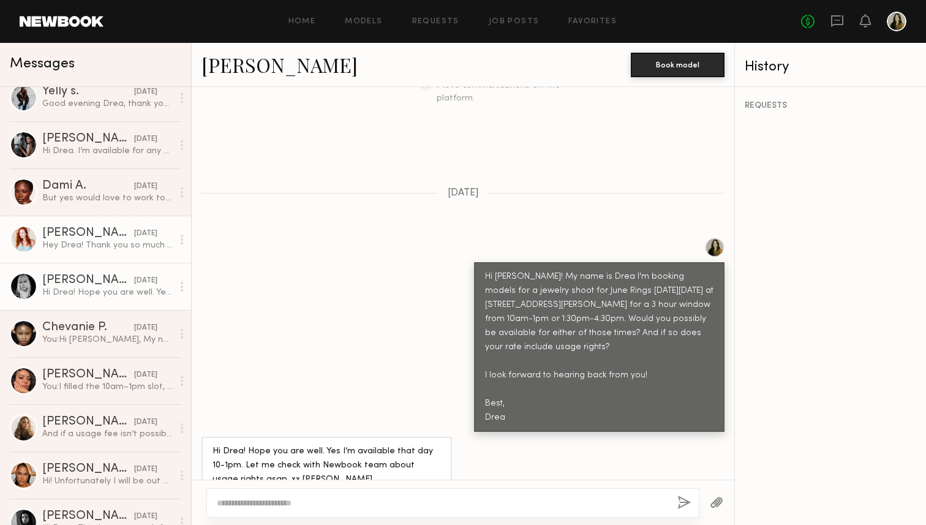
click at [90, 237] on div "[PERSON_NAME]" at bounding box center [88, 233] width 92 height 12
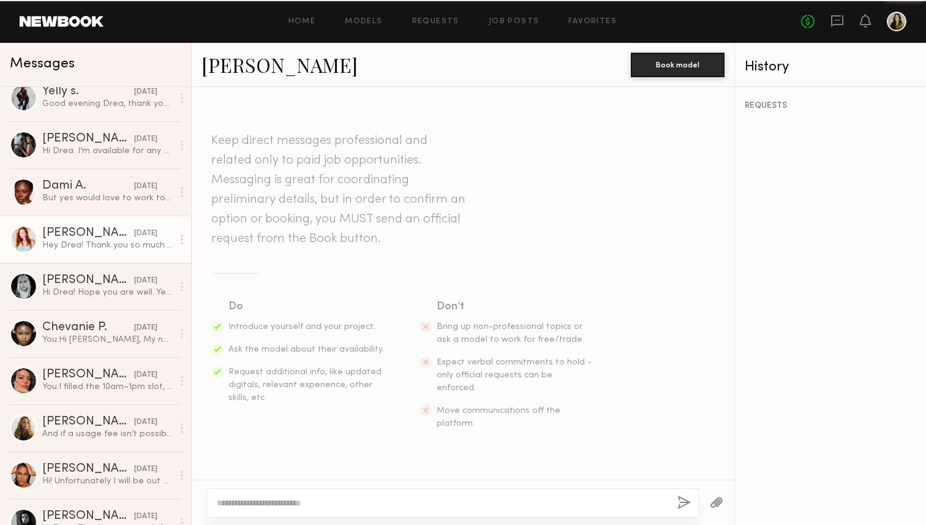
scroll to position [508, 0]
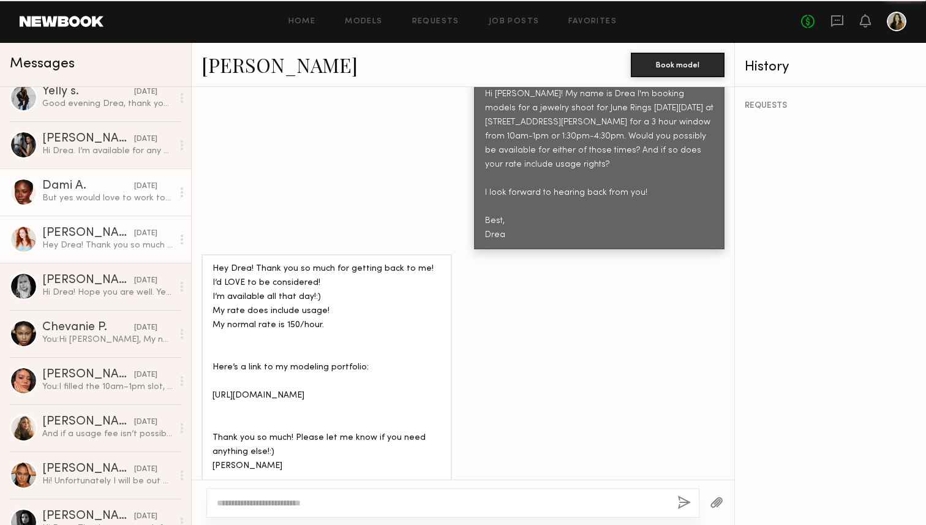
click at [90, 194] on div "But yes would love to work together in the future!" at bounding box center [107, 198] width 131 height 12
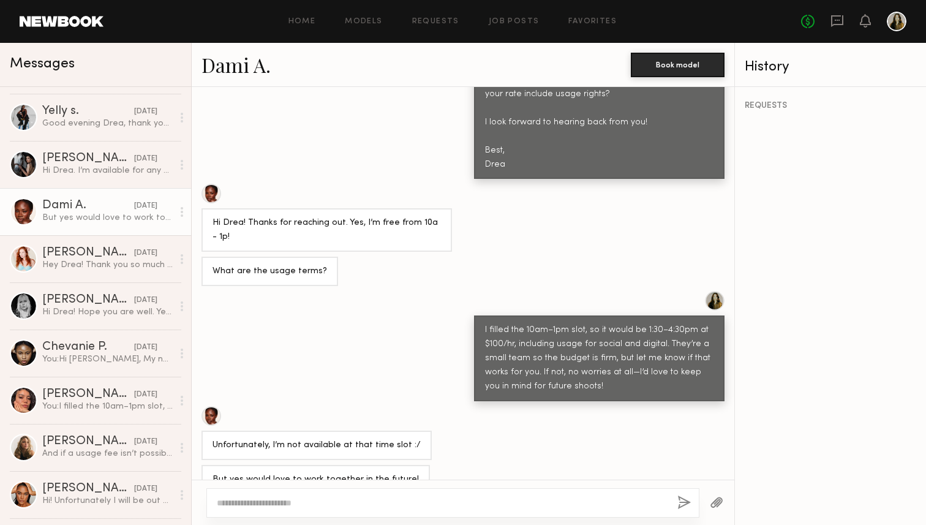
scroll to position [214, 0]
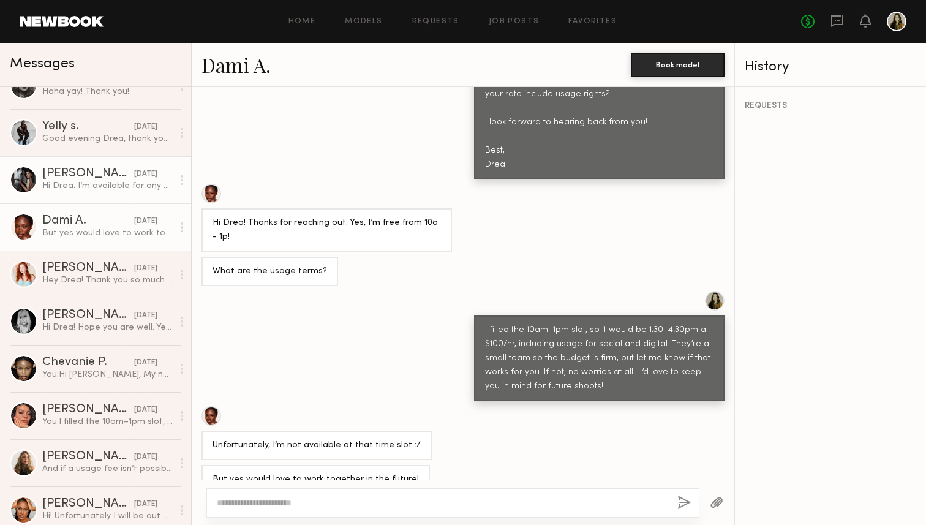
click at [94, 191] on div "Hi Drea. I’m available for any of these times. What is your usage terms regardi…" at bounding box center [107, 186] width 131 height 12
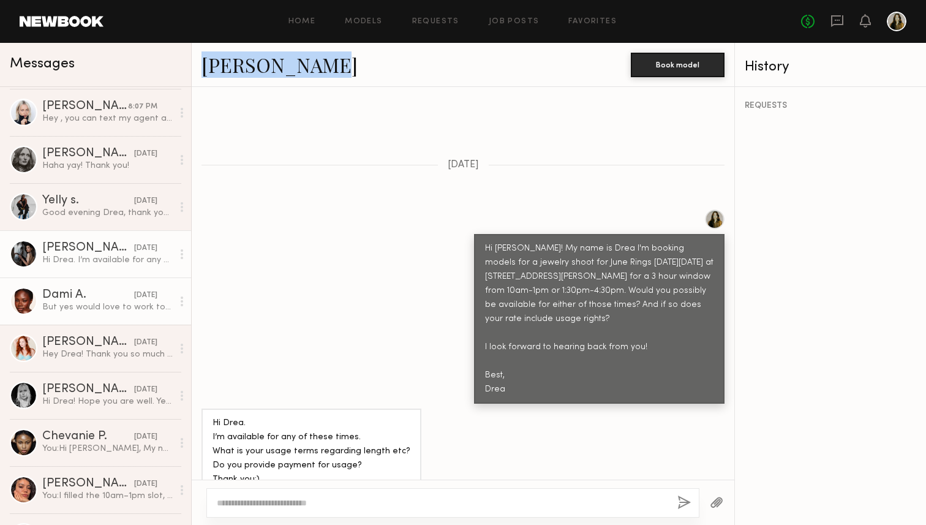
scroll to position [134, 0]
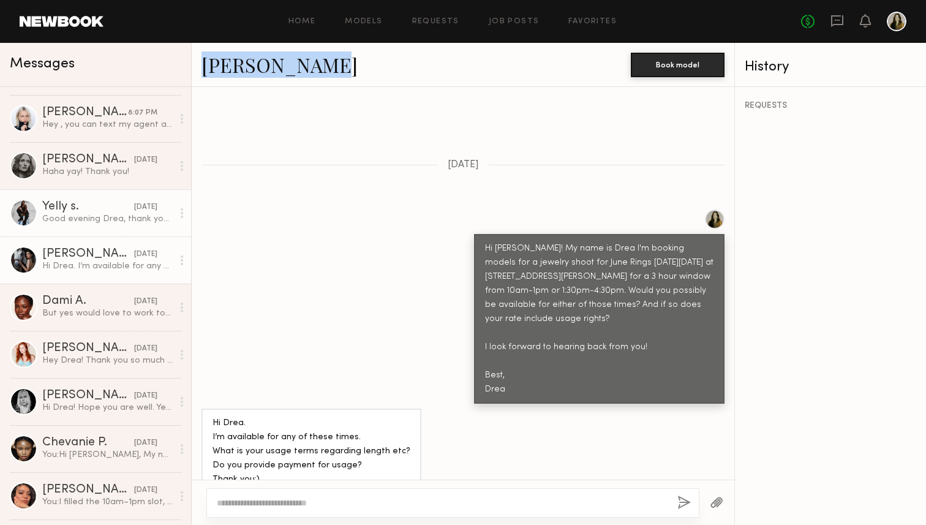
click at [95, 216] on div "Good evening Drea, thank you for reaching out I totally understand thank you fo…" at bounding box center [107, 219] width 131 height 12
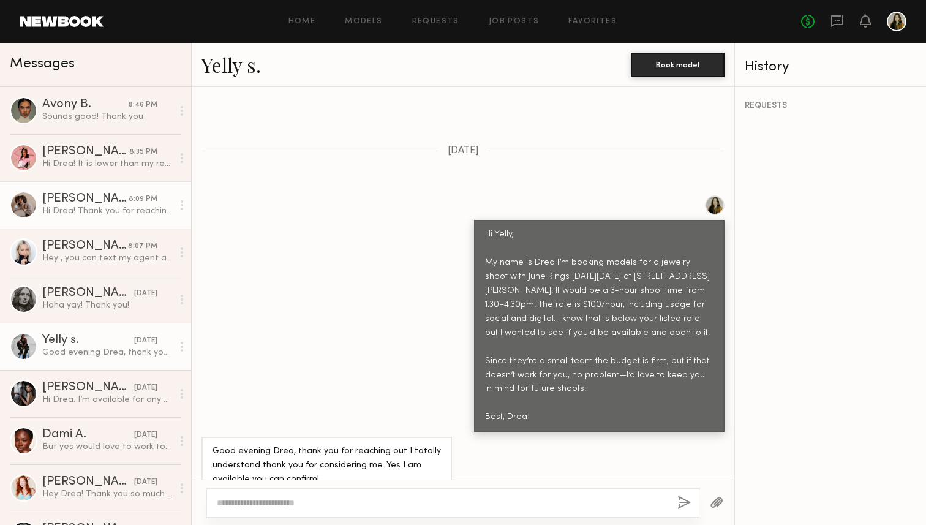
click at [100, 205] on div "Hi Drea! Thank you for reaching out. I’m open to shooting for that rate. Could …" at bounding box center [107, 211] width 131 height 12
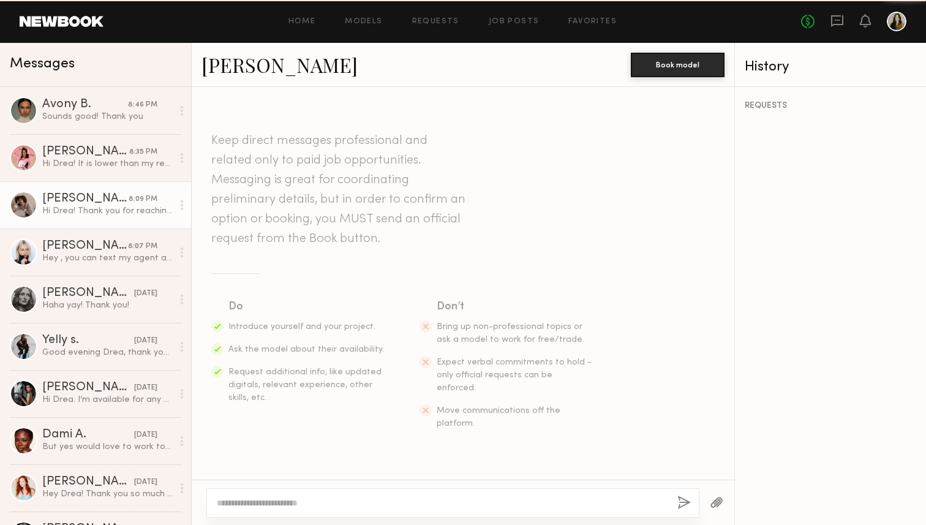
scroll to position [396, 0]
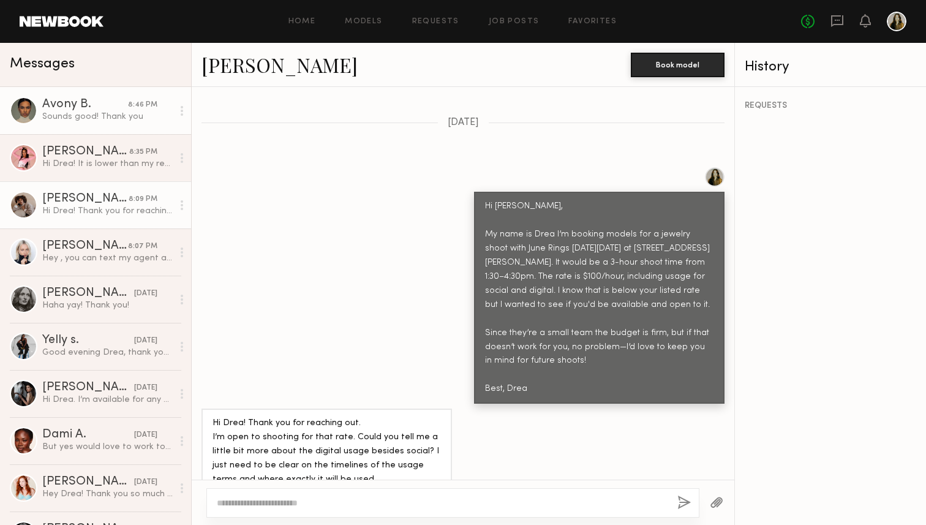
click at [88, 101] on div "Avony B." at bounding box center [85, 105] width 86 height 12
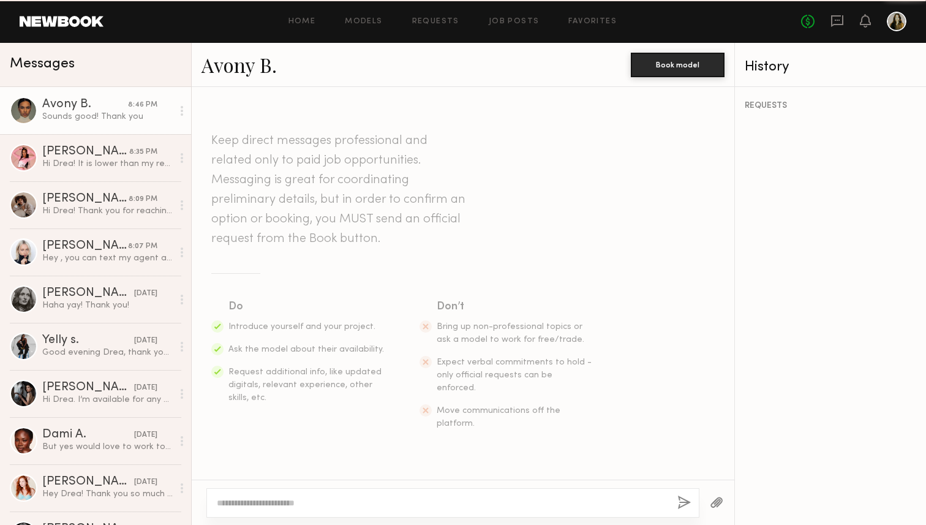
scroll to position [729, 0]
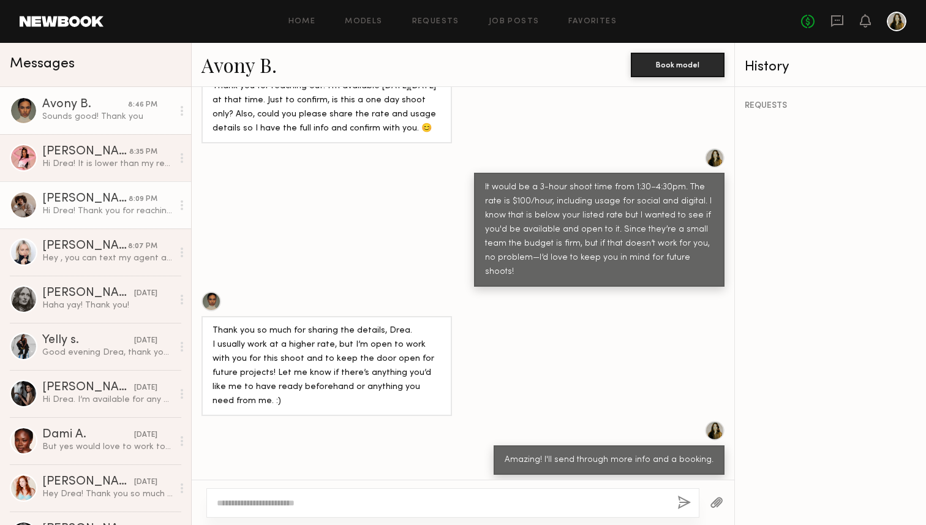
click at [92, 227] on link "Iyanla K. 8:09 PM Hi Drea! Thank you for reaching out. I’m open to shooting for…" at bounding box center [95, 204] width 191 height 47
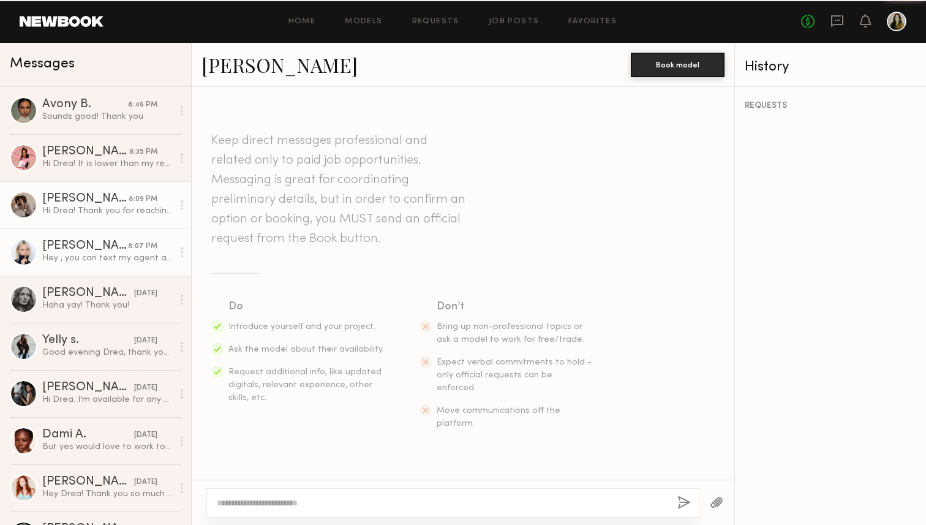
scroll to position [396, 0]
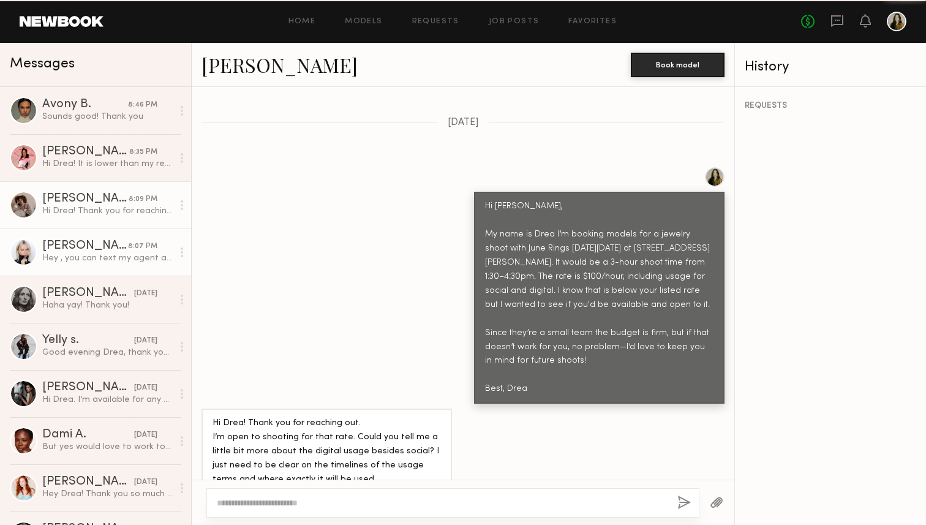
click at [113, 253] on div "Hey , you can text my agent and offer 150$ per hour , that’s should be fine wit…" at bounding box center [107, 258] width 131 height 12
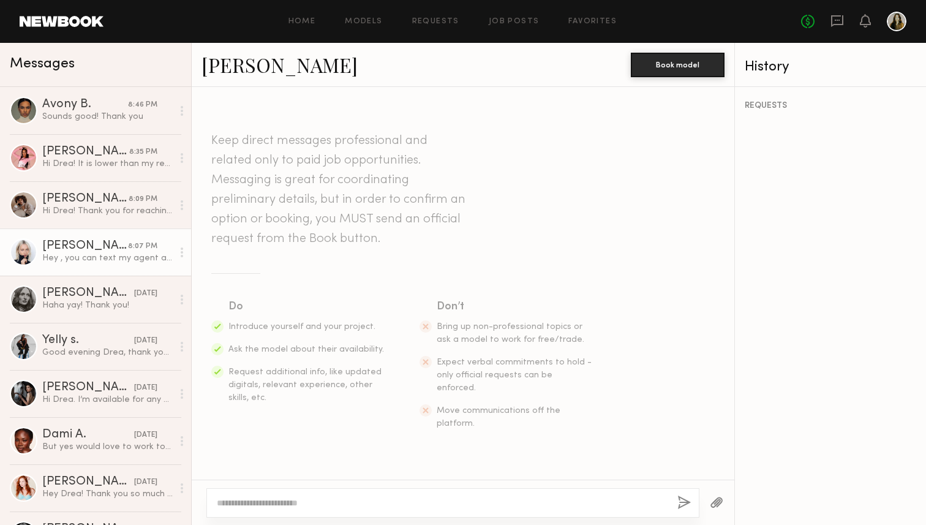
scroll to position [396, 0]
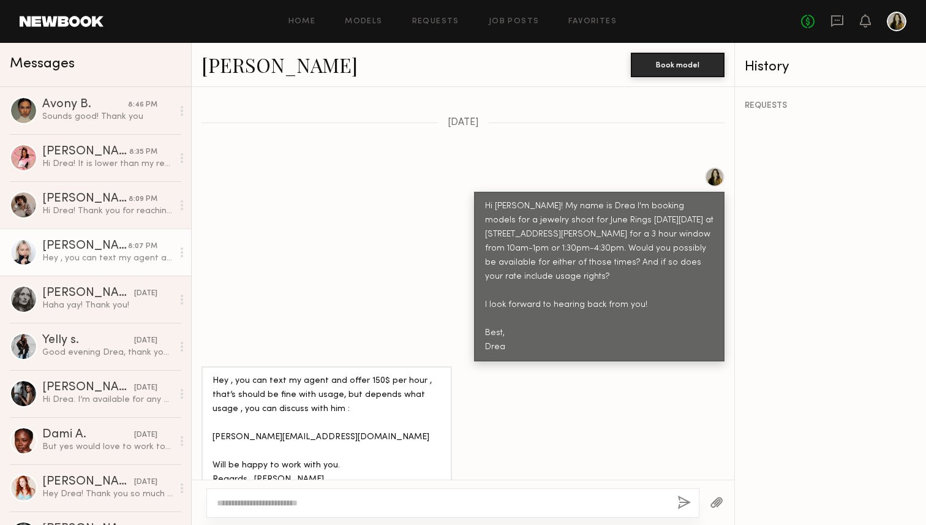
click at [336, 273] on div "Hi Polina! My name is Drea I'm booking models for a jewelry shoot for June Ring…" at bounding box center [463, 264] width 543 height 194
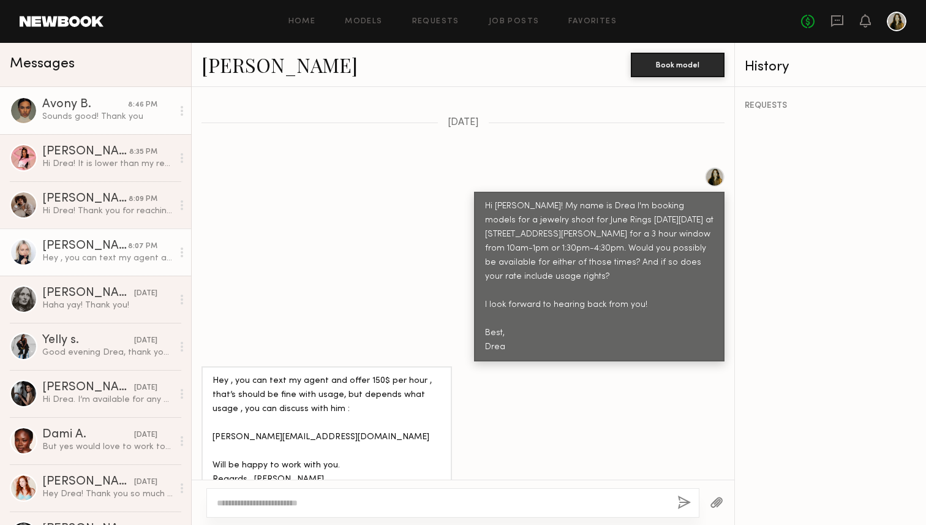
click at [100, 101] on div "Avony B." at bounding box center [85, 105] width 86 height 12
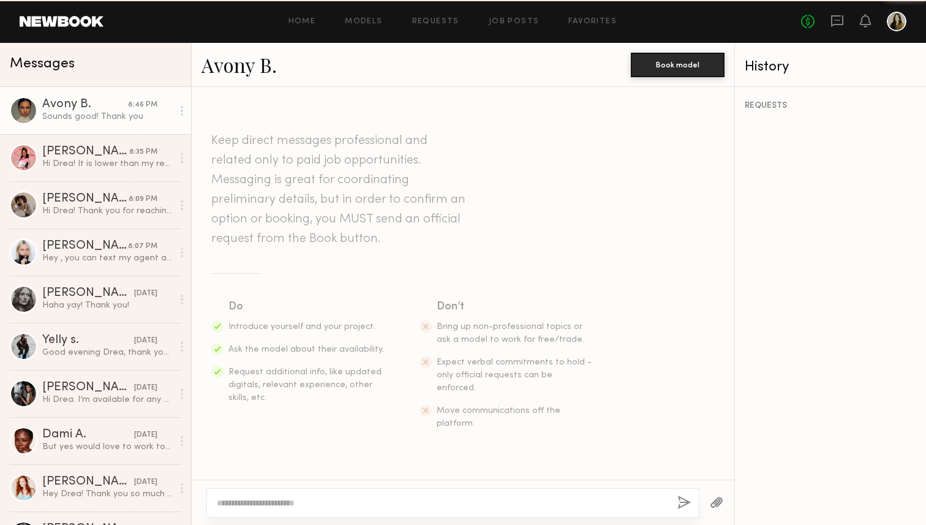
scroll to position [729, 0]
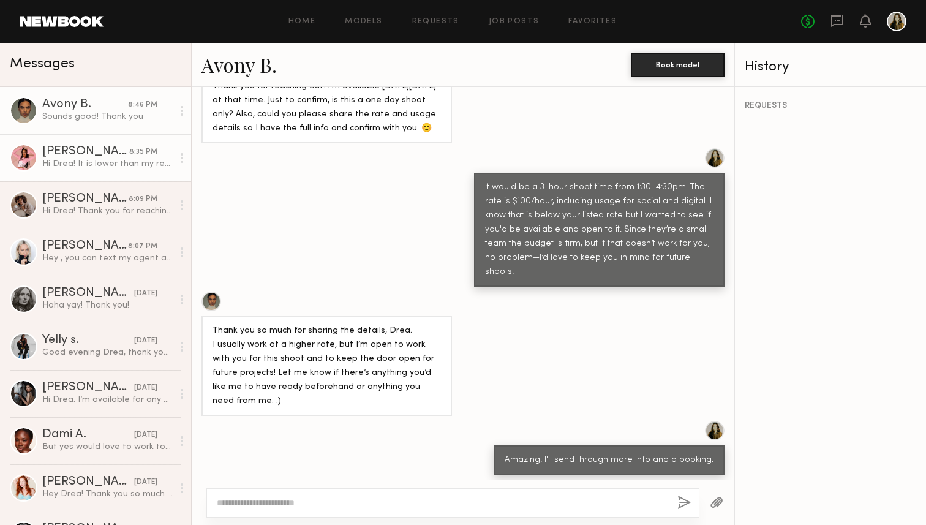
click at [83, 166] on div "Hi Drea! It is lower than my regular rate, but I’m open to the opportunity. Are…" at bounding box center [107, 164] width 131 height 12
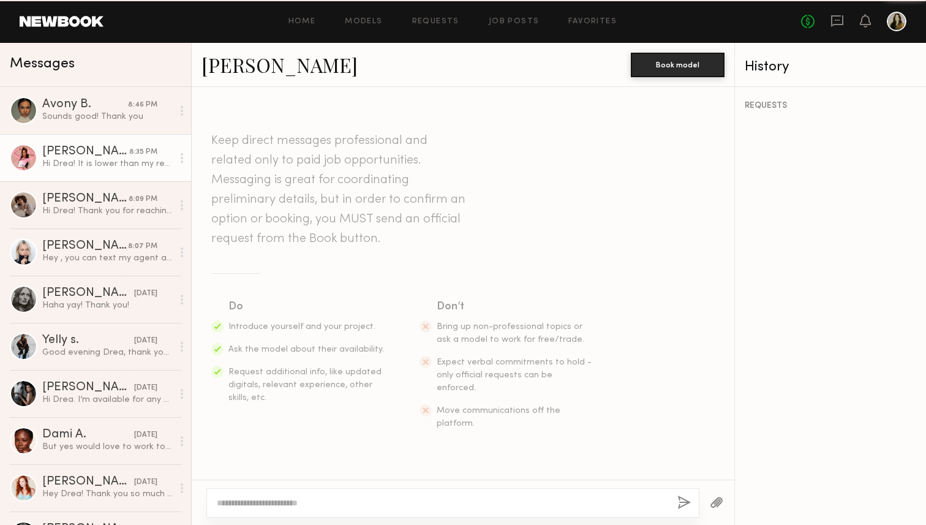
scroll to position [438, 0]
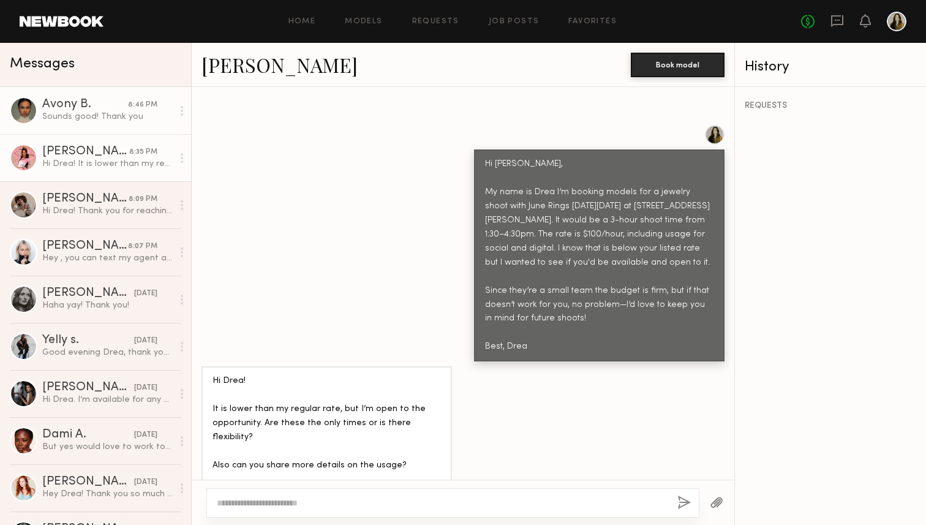
click at [85, 119] on div "Sounds good! Thank you" at bounding box center [107, 117] width 131 height 12
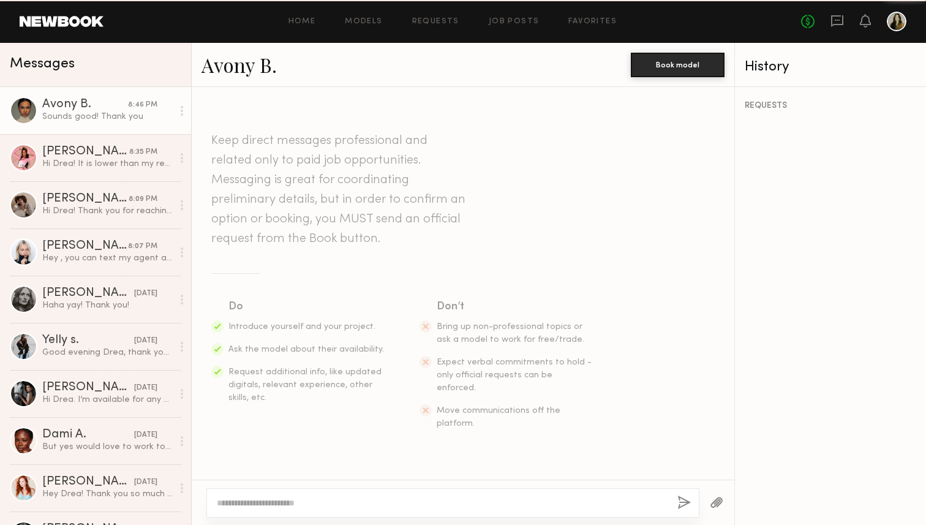
scroll to position [729, 0]
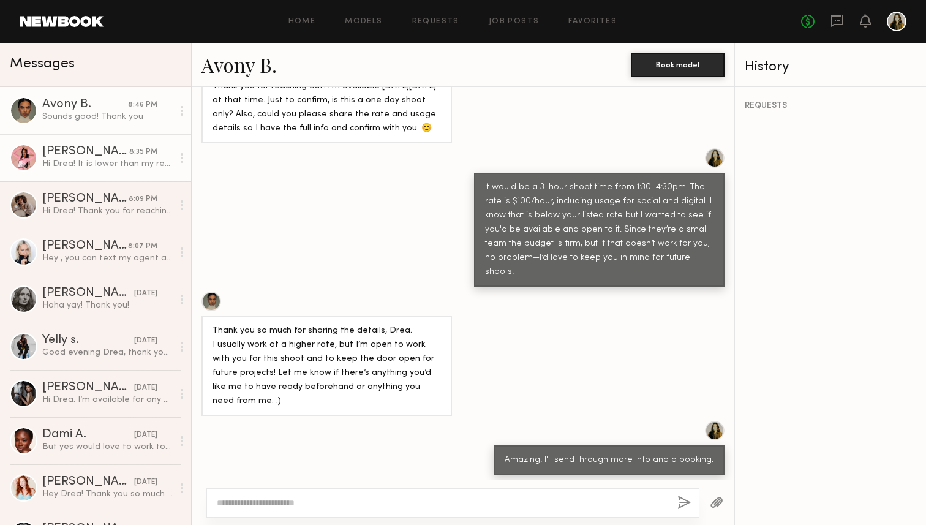
click at [137, 150] on div "8:35 PM" at bounding box center [143, 152] width 28 height 12
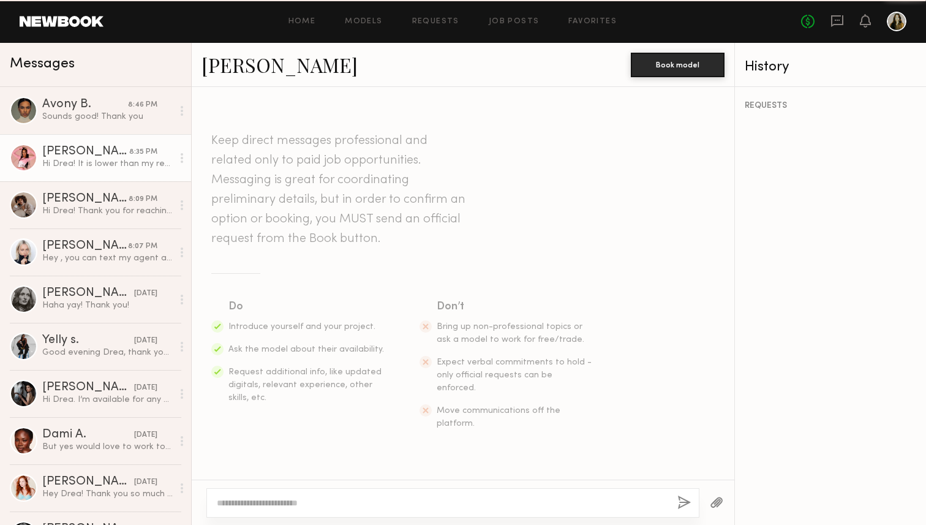
scroll to position [438, 0]
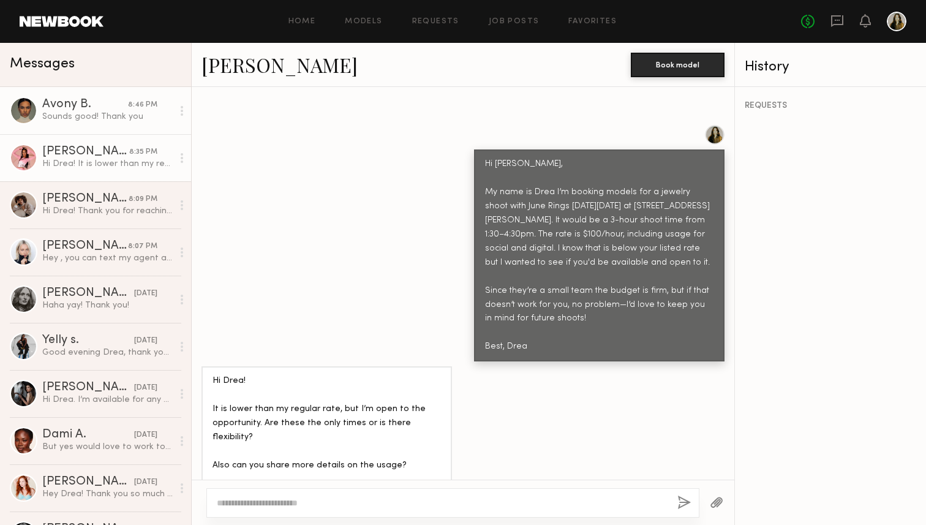
click at [123, 97] on link "Avony B. 8:46 PM Sounds good! Thank you" at bounding box center [95, 110] width 191 height 47
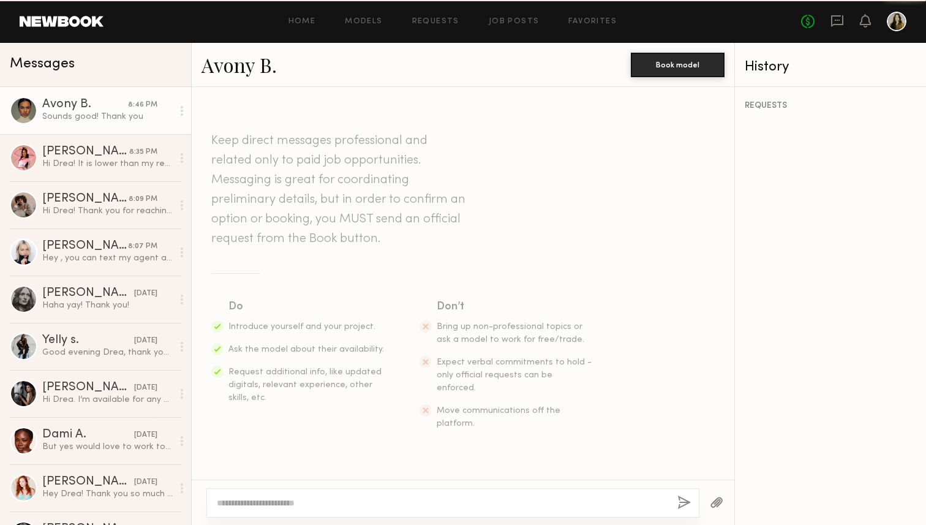
scroll to position [729, 0]
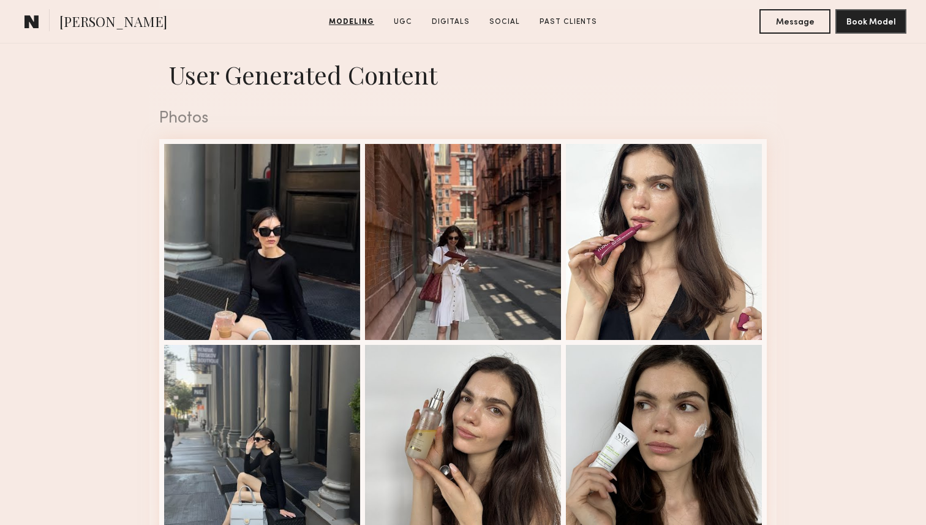
scroll to position [1193, 0]
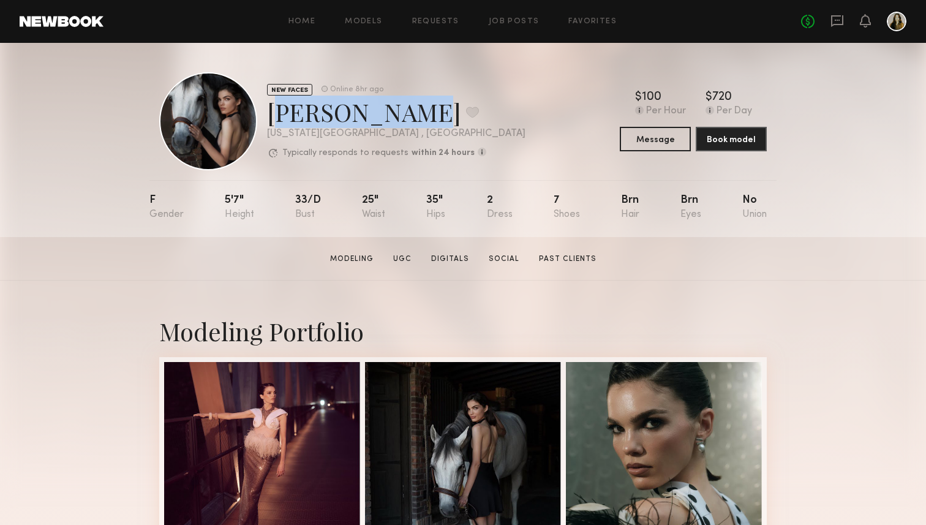
drag, startPoint x: 392, startPoint y: 115, endPoint x: 271, endPoint y: 118, distance: 120.1
click at [271, 118] on div "Margarita K. Favorite" at bounding box center [396, 112] width 259 height 32
copy div "Margarita K"
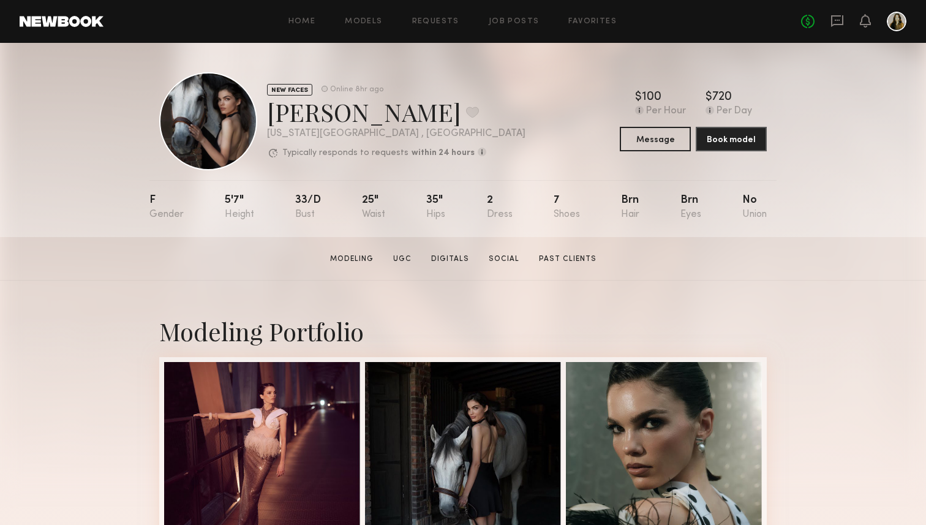
click at [774, 273] on section "Margarita K. Modeling UGC Digitals Social Past Clients Message Book Model" at bounding box center [463, 259] width 926 height 44
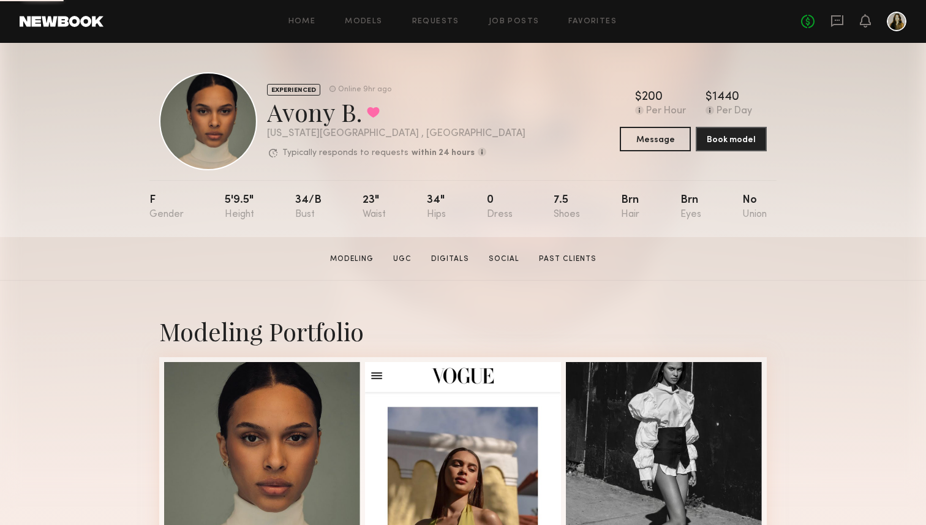
click at [835, 227] on div "EXPERIENCED Online 9hr ago Avony B. Favorited [US_STATE][GEOGRAPHIC_DATA] , [GE…" at bounding box center [463, 140] width 926 height 194
click at [498, 261] on link "Social" at bounding box center [504, 259] width 40 height 11
drag, startPoint x: 352, startPoint y: 110, endPoint x: 272, endPoint y: 110, distance: 79.7
click at [272, 110] on div "Avony B. Favorited" at bounding box center [396, 112] width 259 height 32
copy div "Avony B"
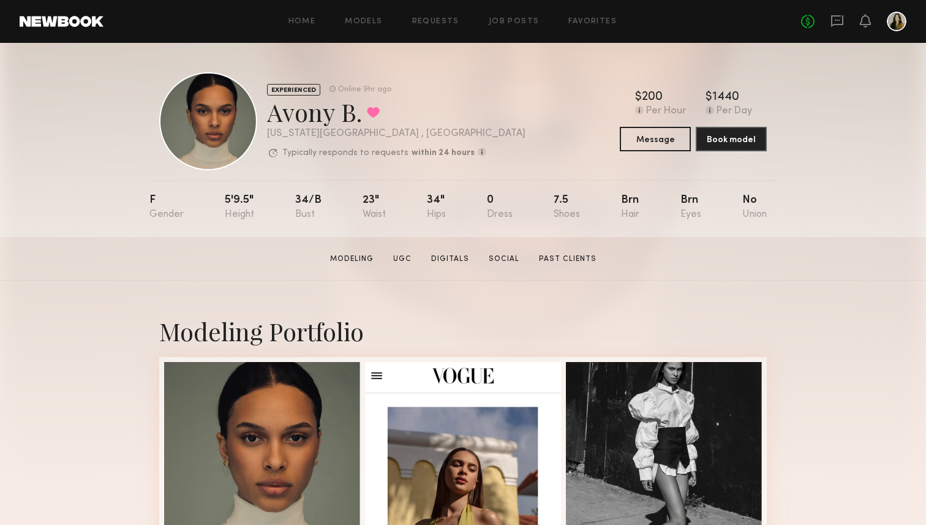
click at [631, 143] on button "Message" at bounding box center [655, 138] width 71 height 25
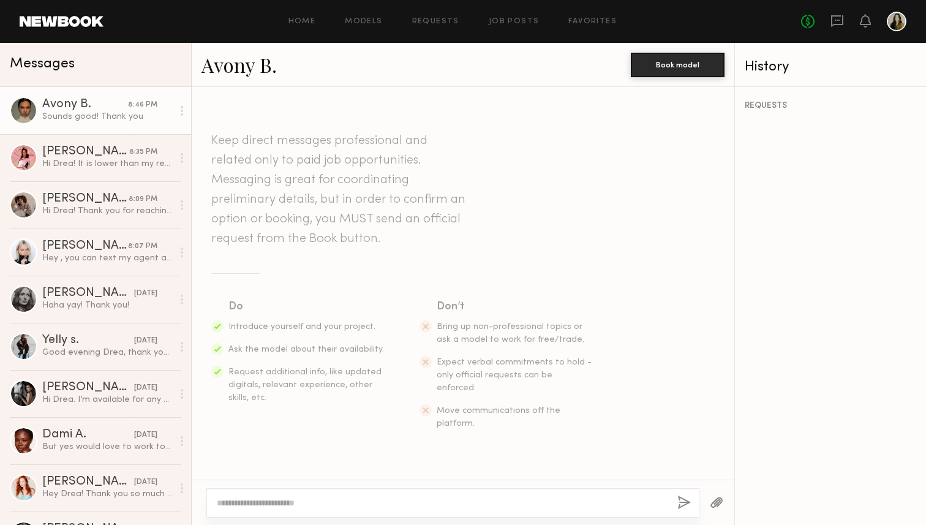
scroll to position [729, 0]
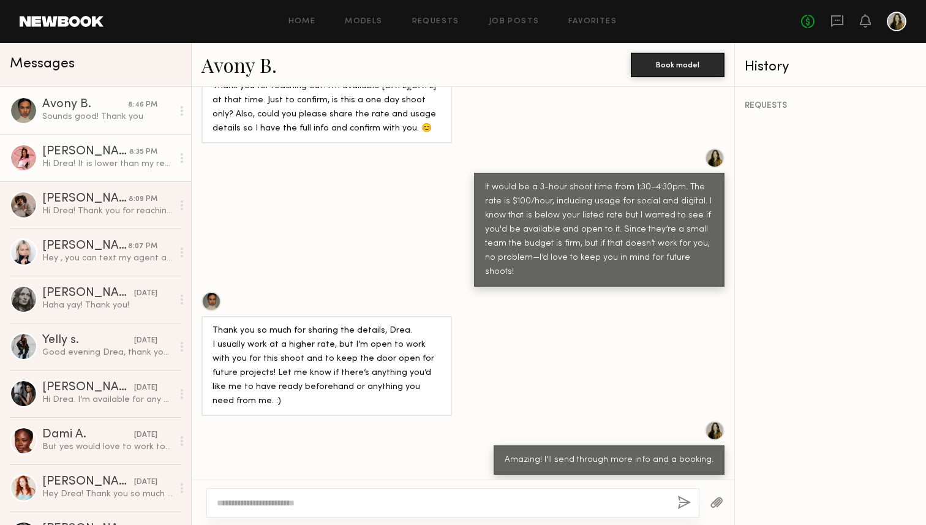
click at [108, 172] on link "[PERSON_NAME] 8:35 PM Hi Drea! It is lower than my regular rate, but I’m open t…" at bounding box center [95, 157] width 191 height 47
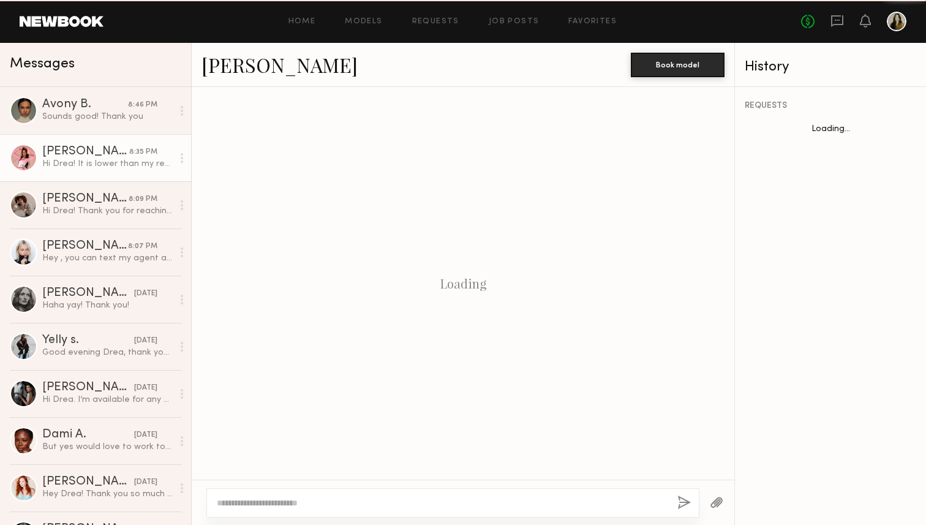
scroll to position [438, 0]
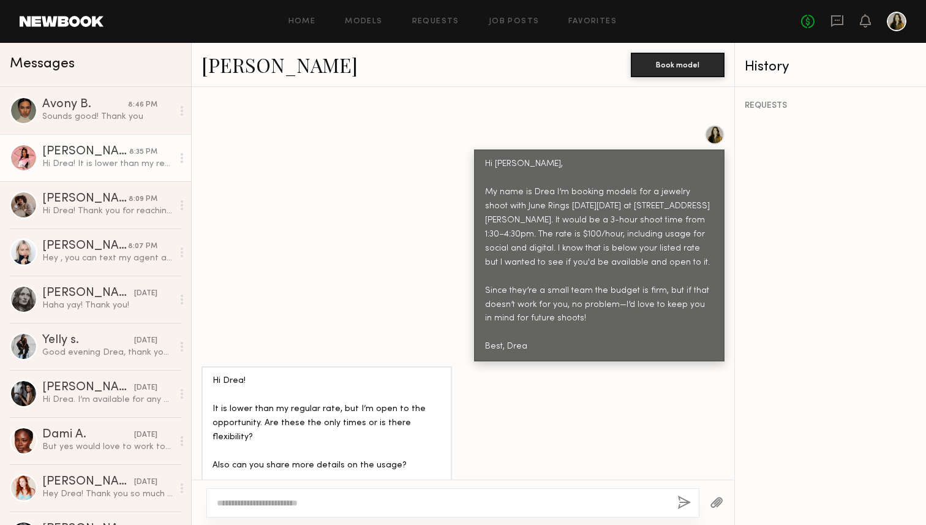
drag, startPoint x: 539, startPoint y: 324, endPoint x: 474, endPoint y: 135, distance: 200.2
click at [474, 150] on div "Hi [PERSON_NAME], My name is Drea I’m booking models for a jewelry shoot with J…" at bounding box center [599, 256] width 251 height 212
copy div "Hi [PERSON_NAME], My name is Drea I’m booking models for a jewelry shoot with J…"
click at [681, 390] on div "Hi Drea! It is lower than my regular rate, but I’m open to the opportunity. Are…" at bounding box center [463, 437] width 543 height 142
